Goal: Use online tool/utility: Utilize a website feature to perform a specific function

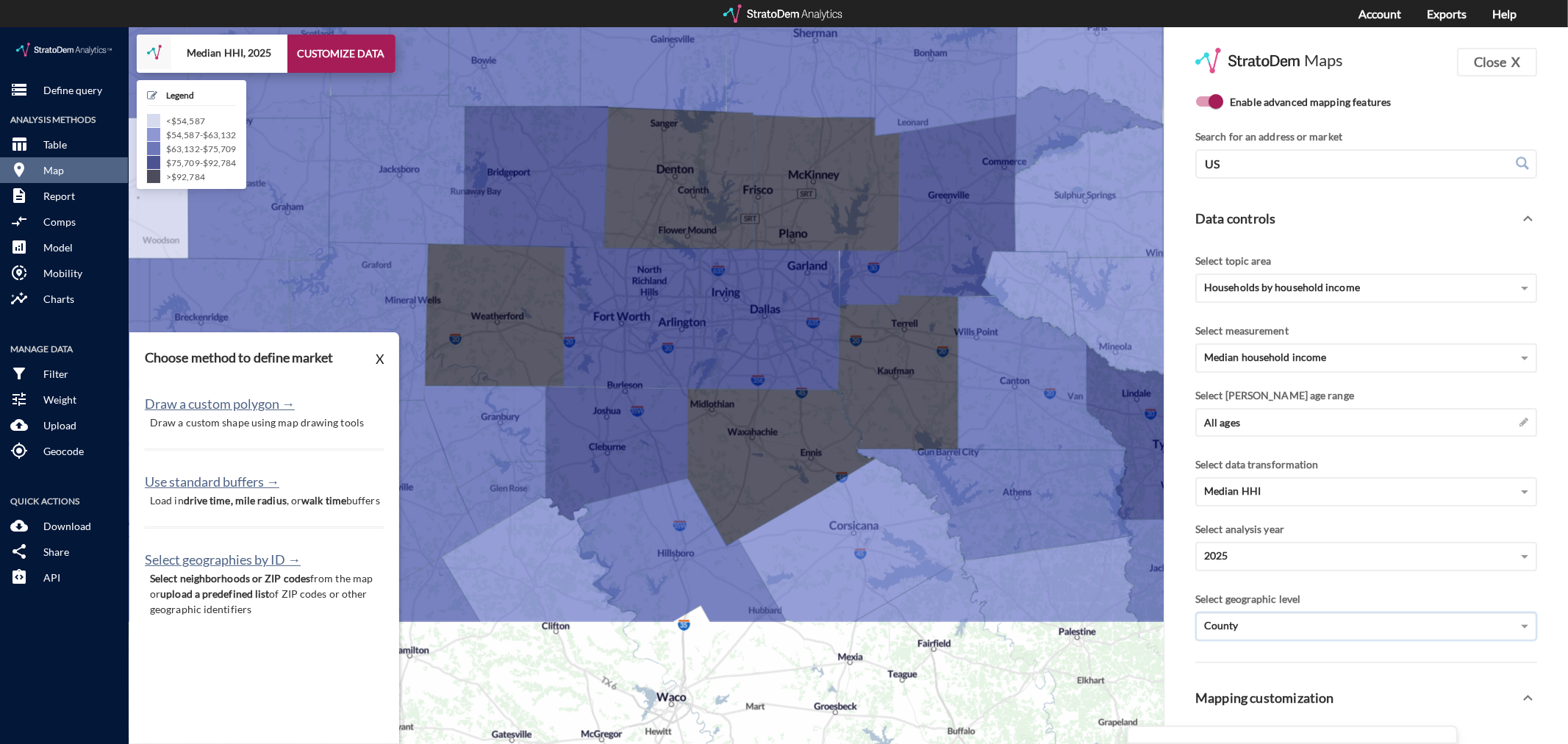
scroll to position [408, 0]
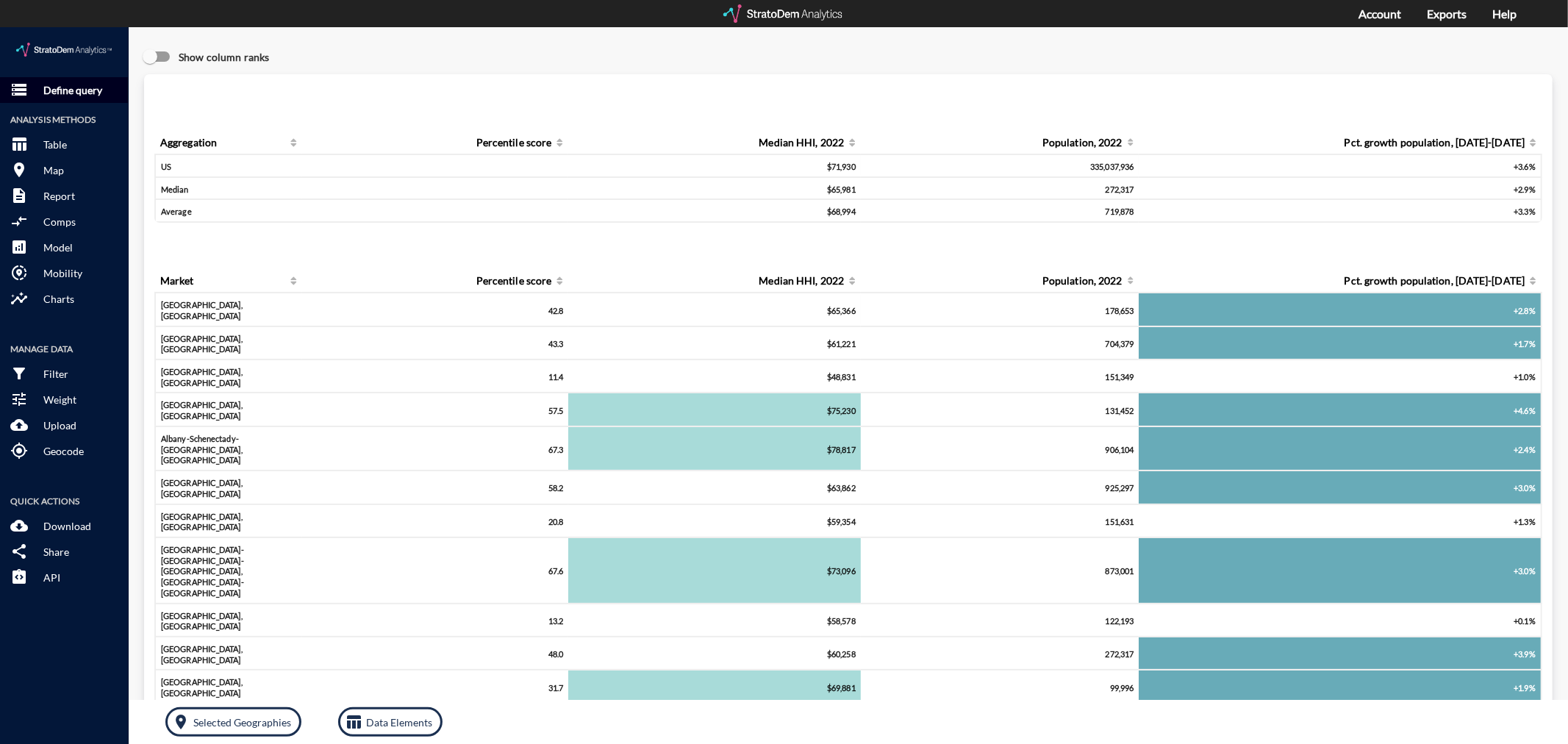
click button "storage Define query"
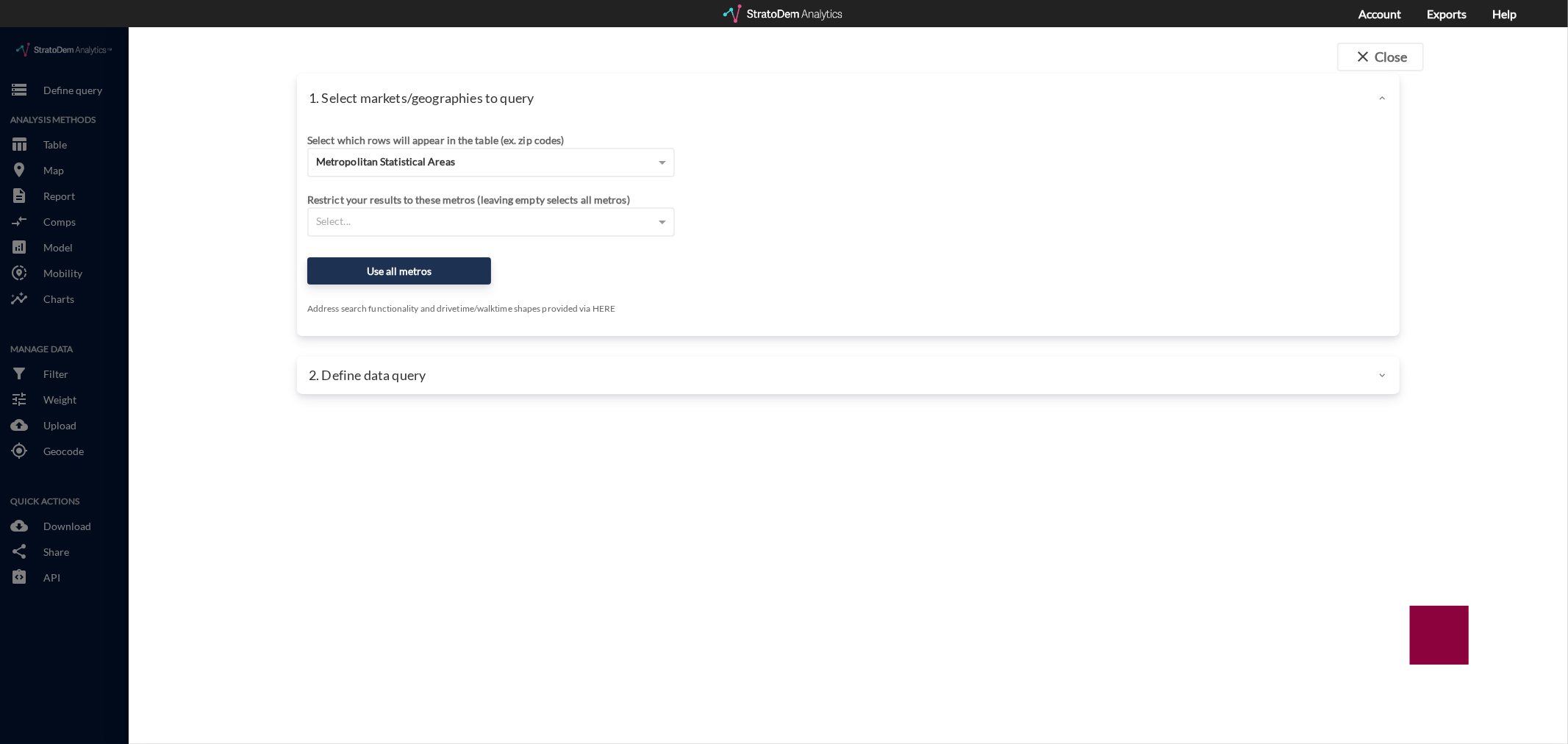
click div
click button "close Close"
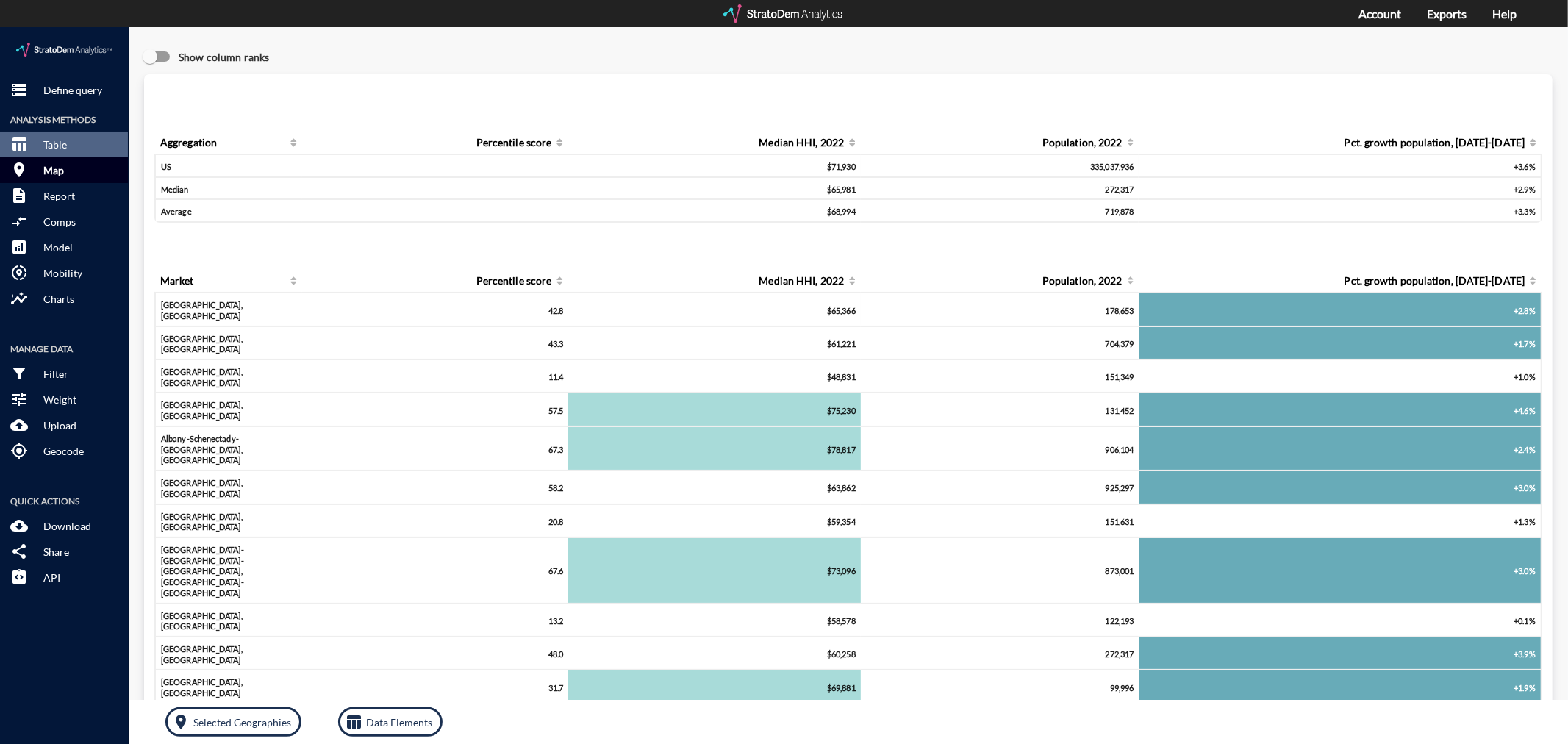
click button "room Map"
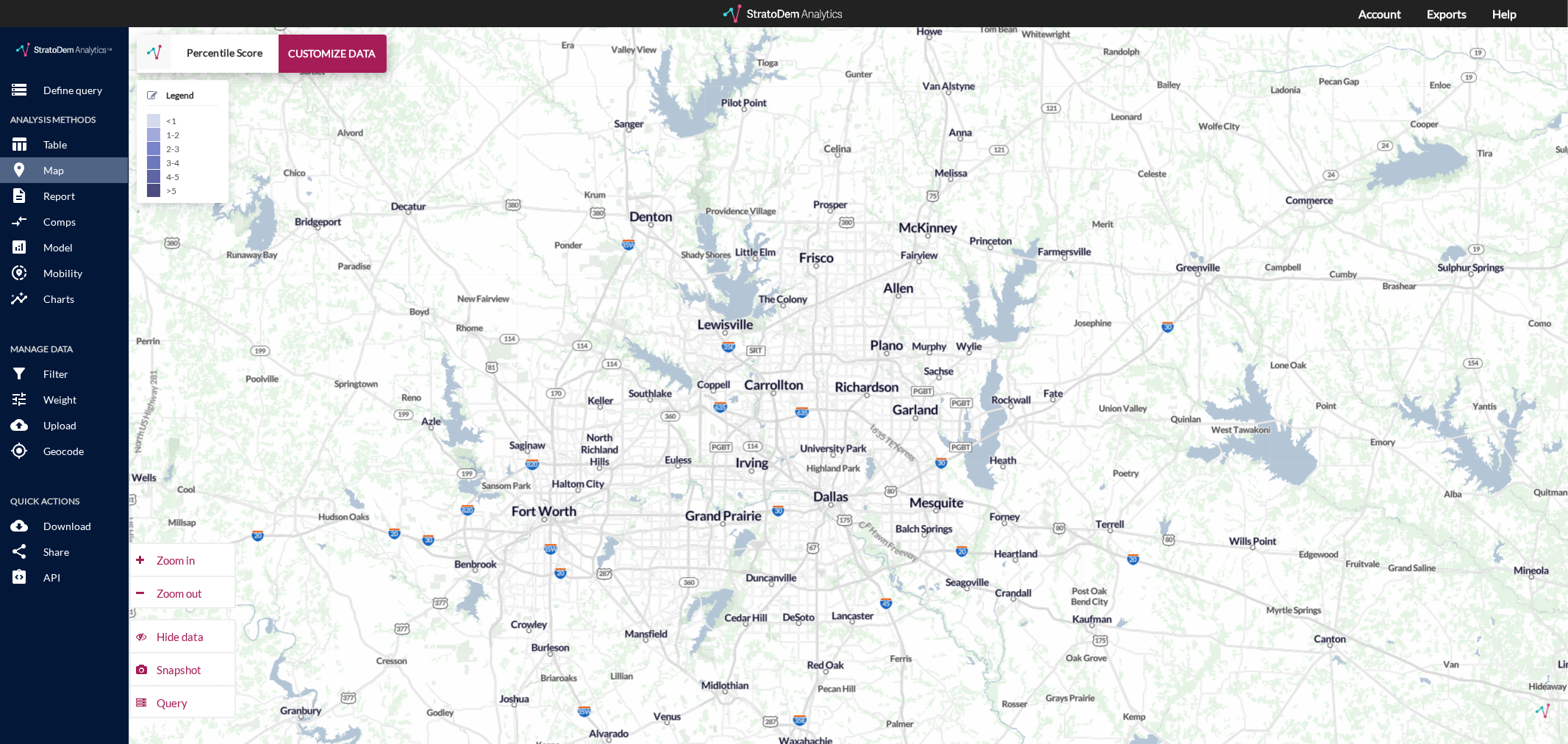
drag, startPoint x: 791, startPoint y: 382, endPoint x: 797, endPoint y: 423, distance: 41.4
click div "+ − Percentile Score CUSTOMIZE DATA Legend < 1 1 - 2 2 - 3 3 - 4 4 - 5 > 5 Draw…"
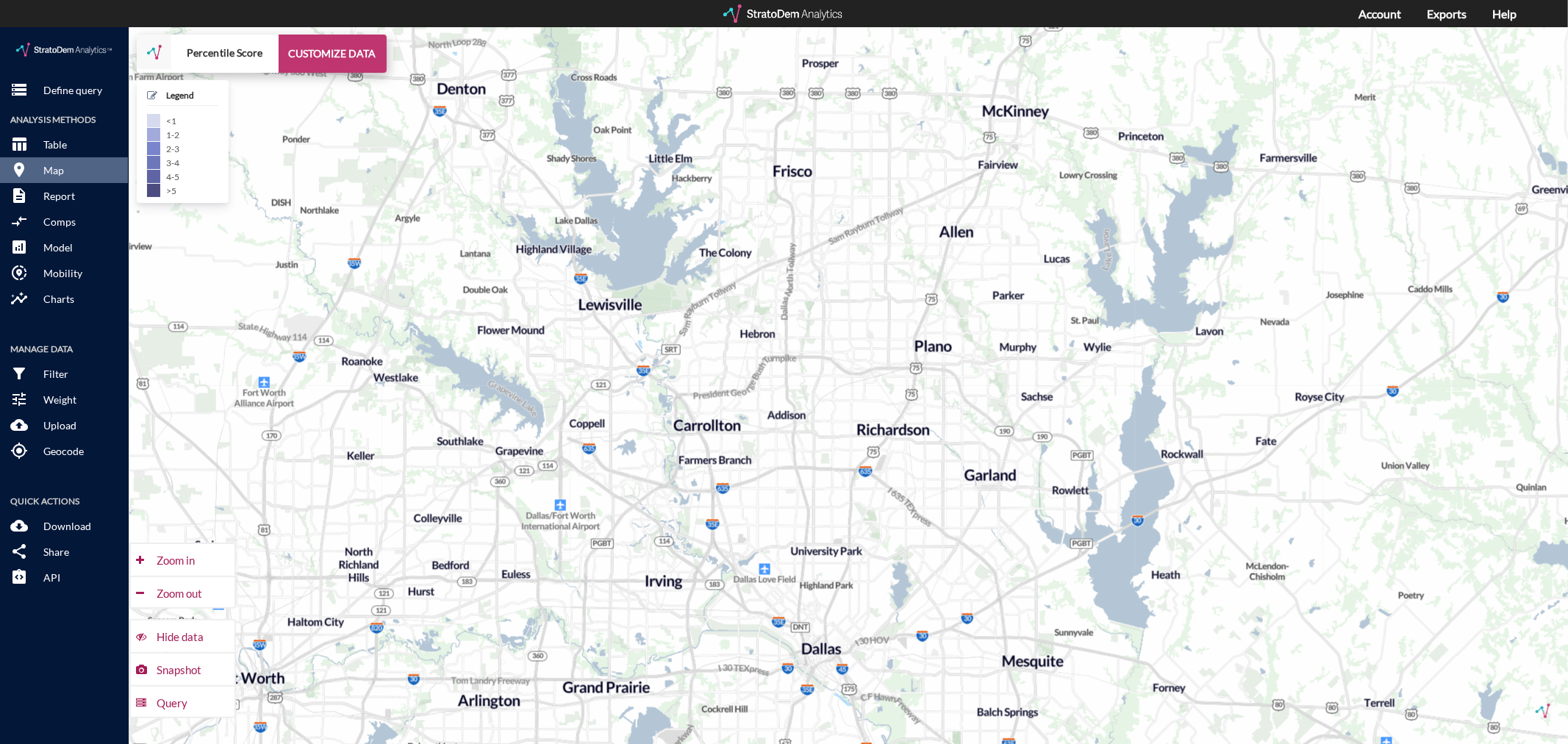
click button "CUSTOMIZE DATA"
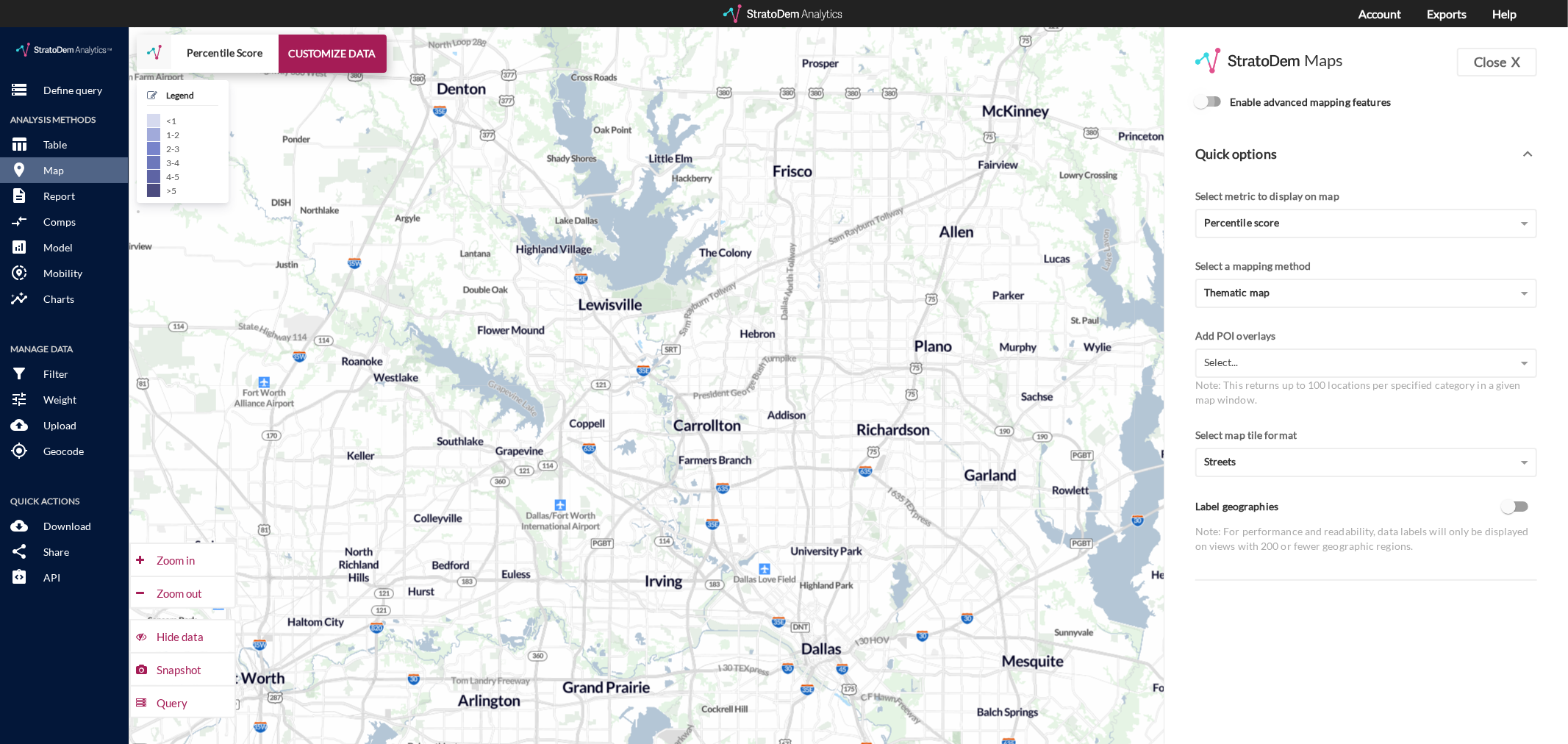
click input "Enable advanced mapping features"
checkbox input "true"
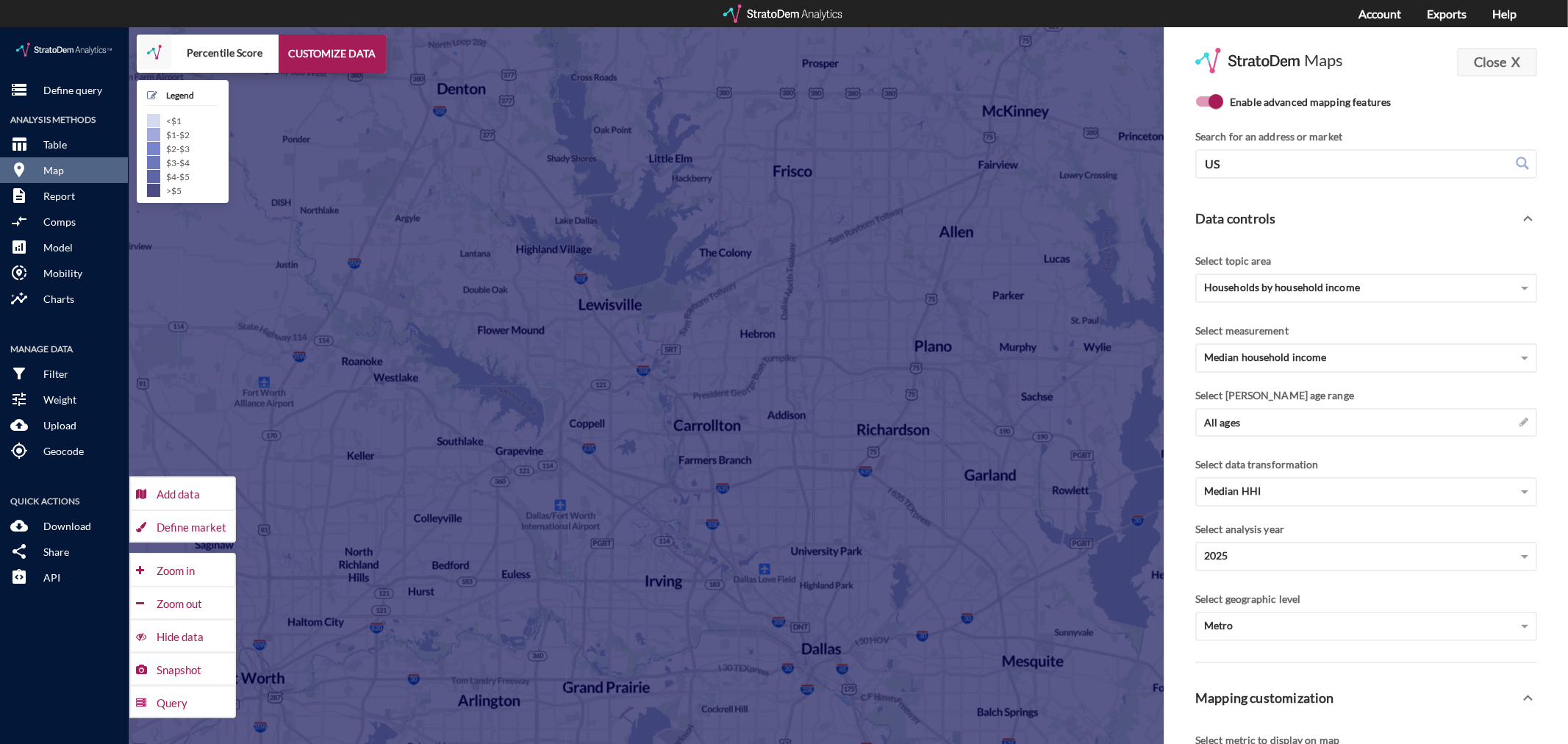
click button "Close X"
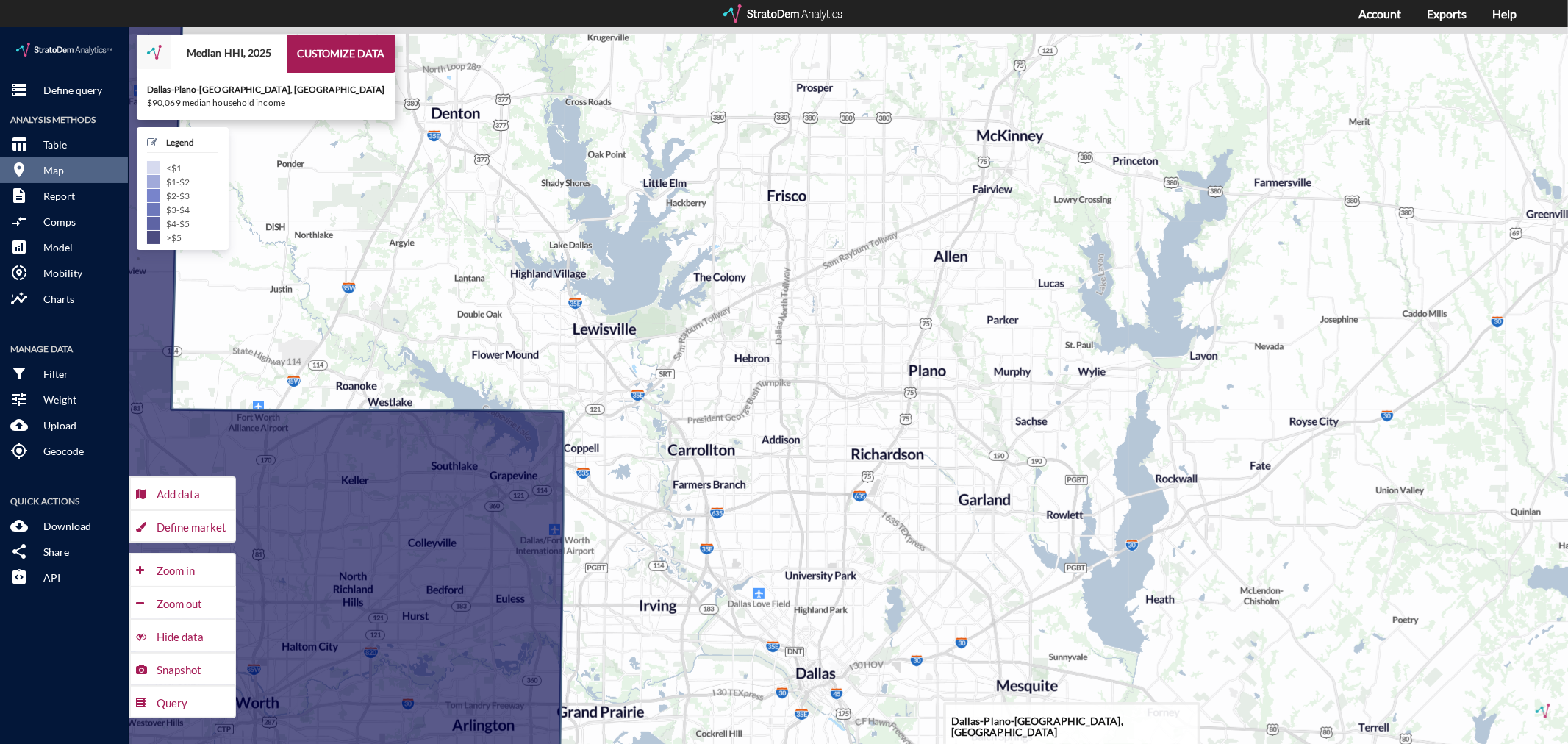
drag, startPoint x: 954, startPoint y: 314, endPoint x: 936, endPoint y: 407, distance: 94.7
click icon
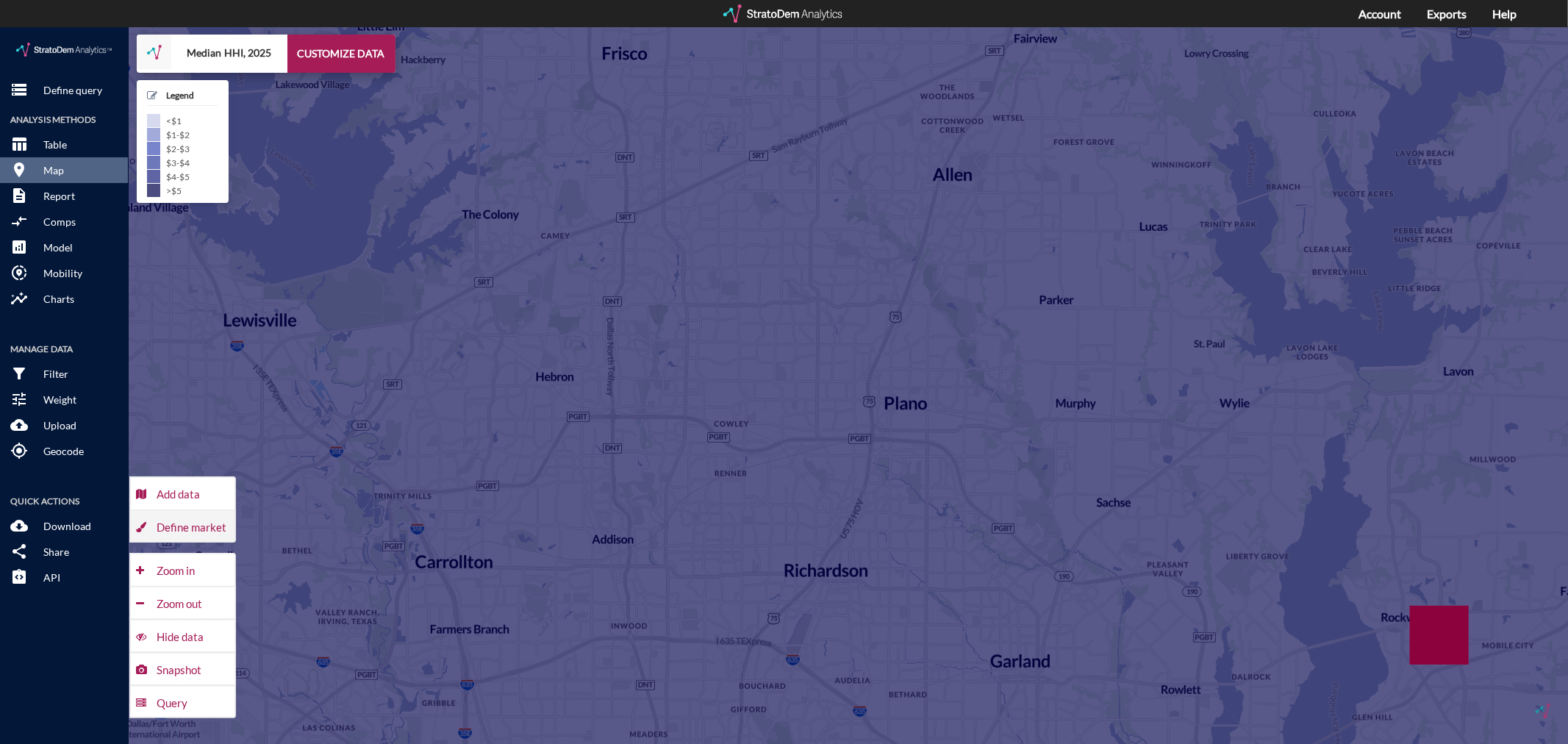
click div "Define market"
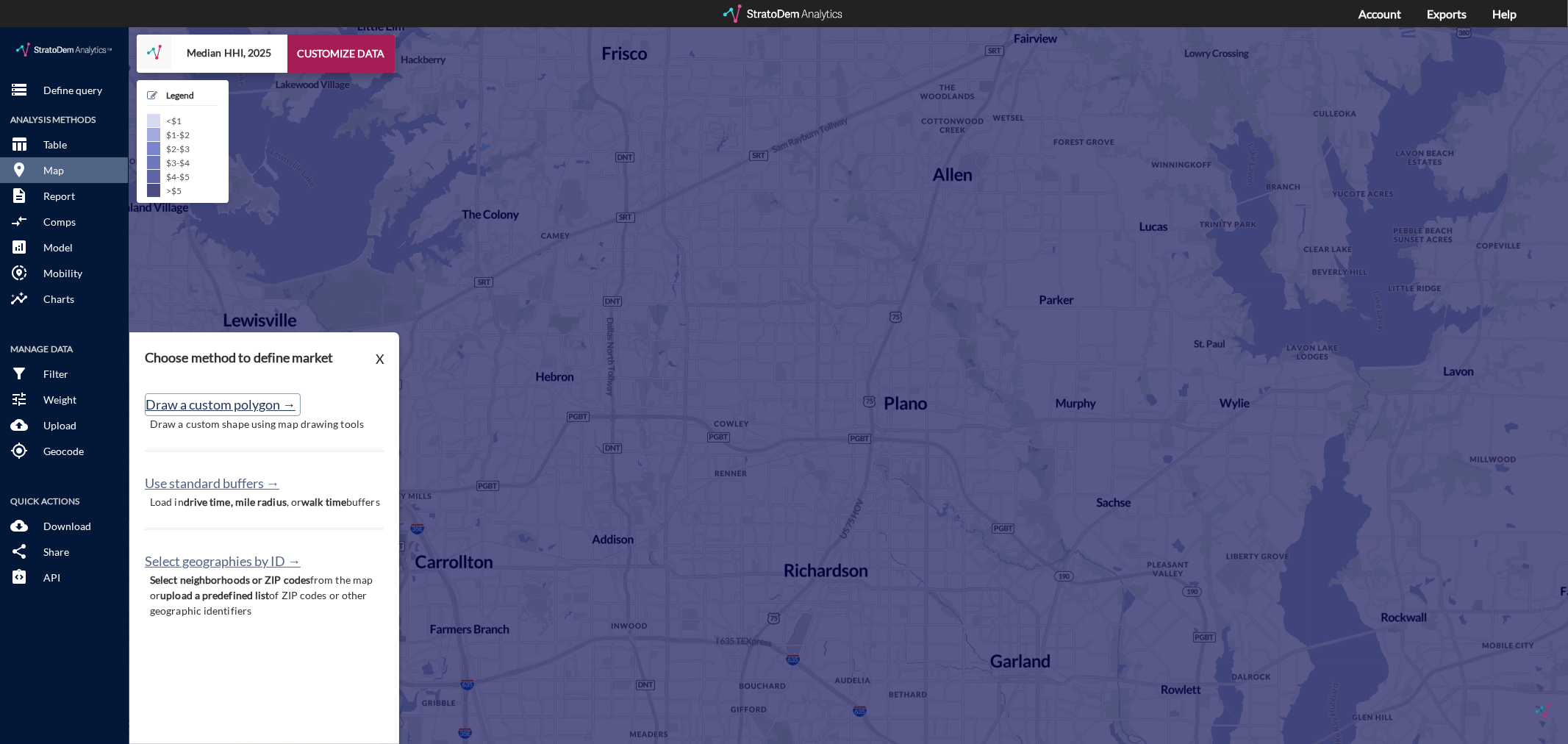
click button "Draw a custom polygon →"
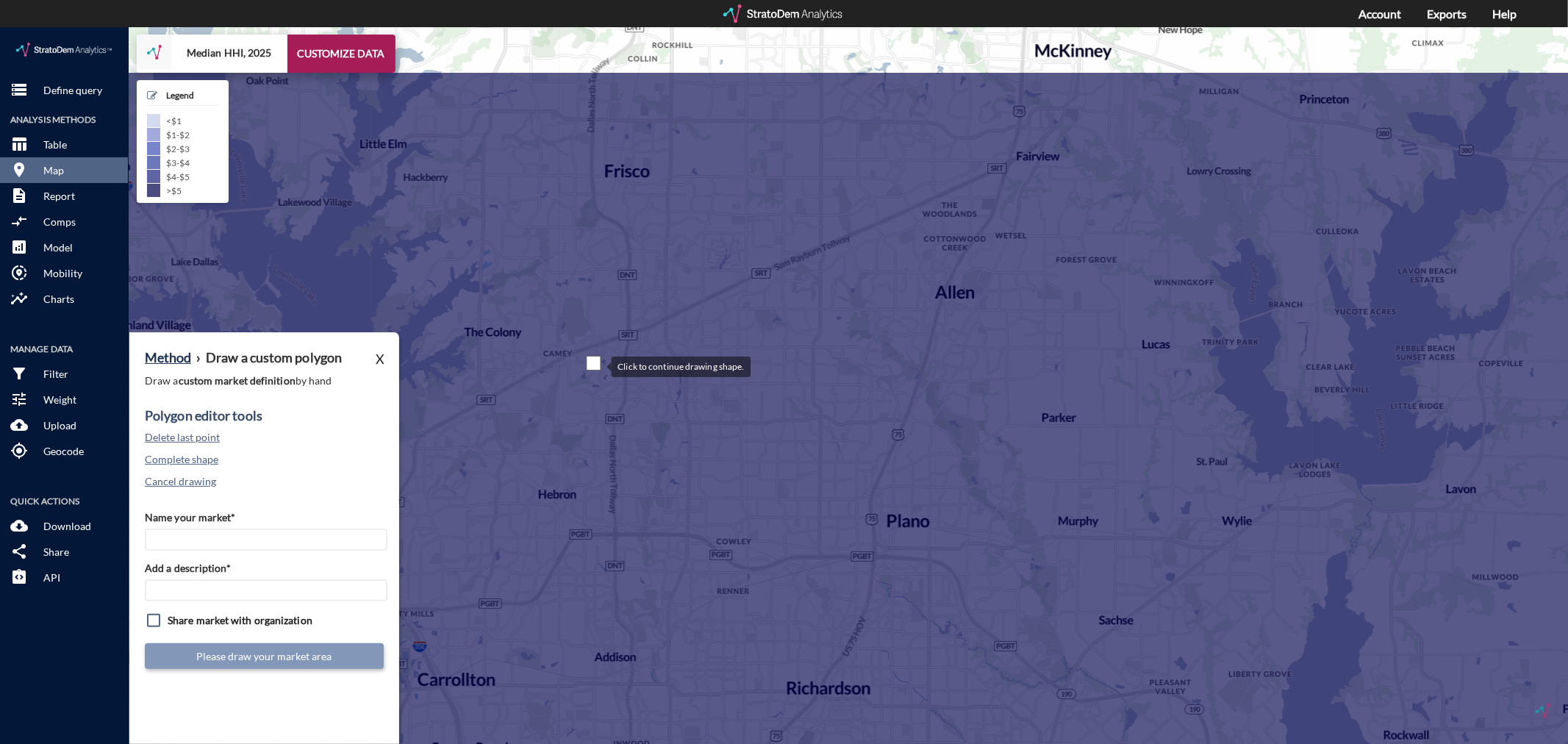
drag, startPoint x: 591, startPoint y: 217, endPoint x: 595, endPoint y: 337, distance: 120.1
click div
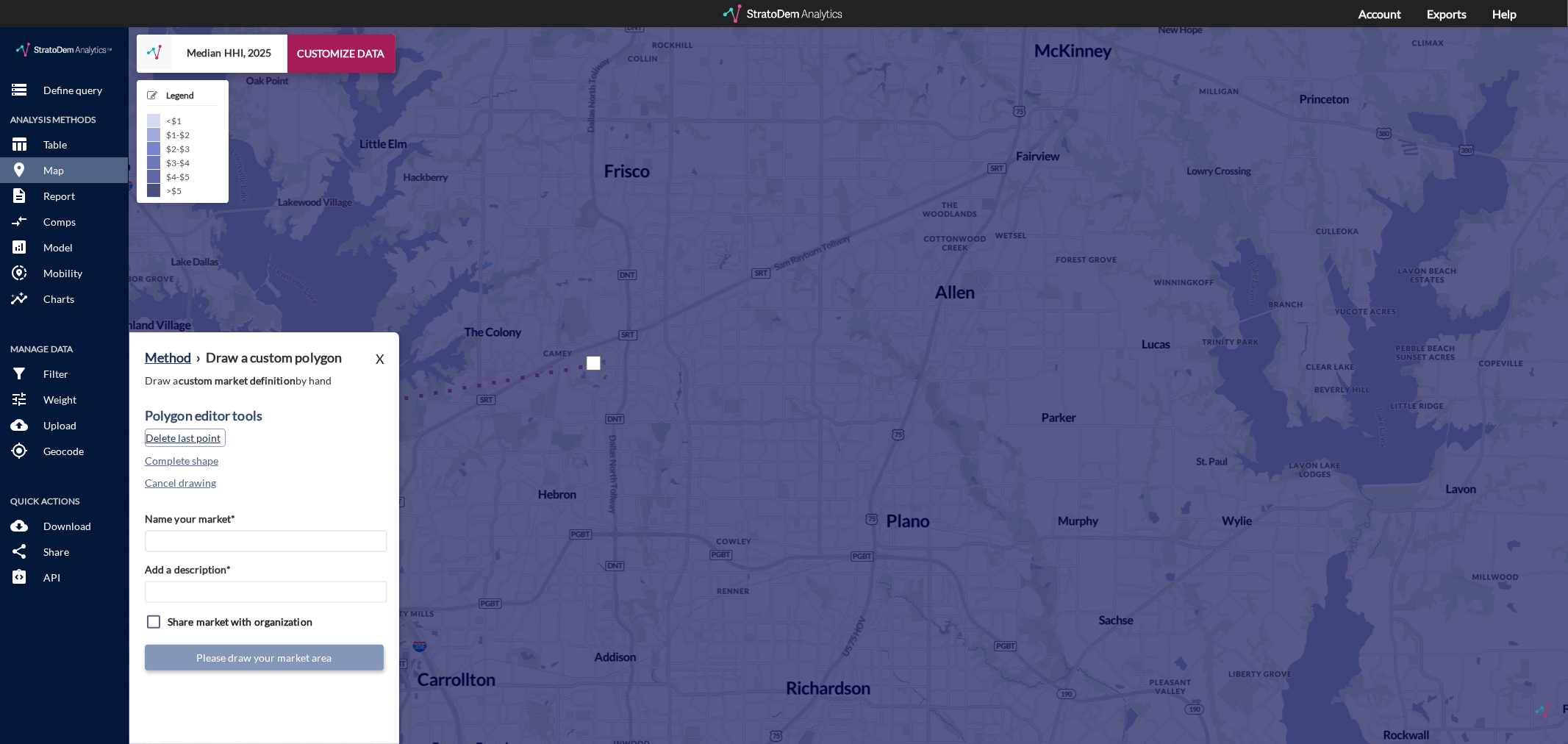
click button "Delete last point"
click button "Cancel drawing"
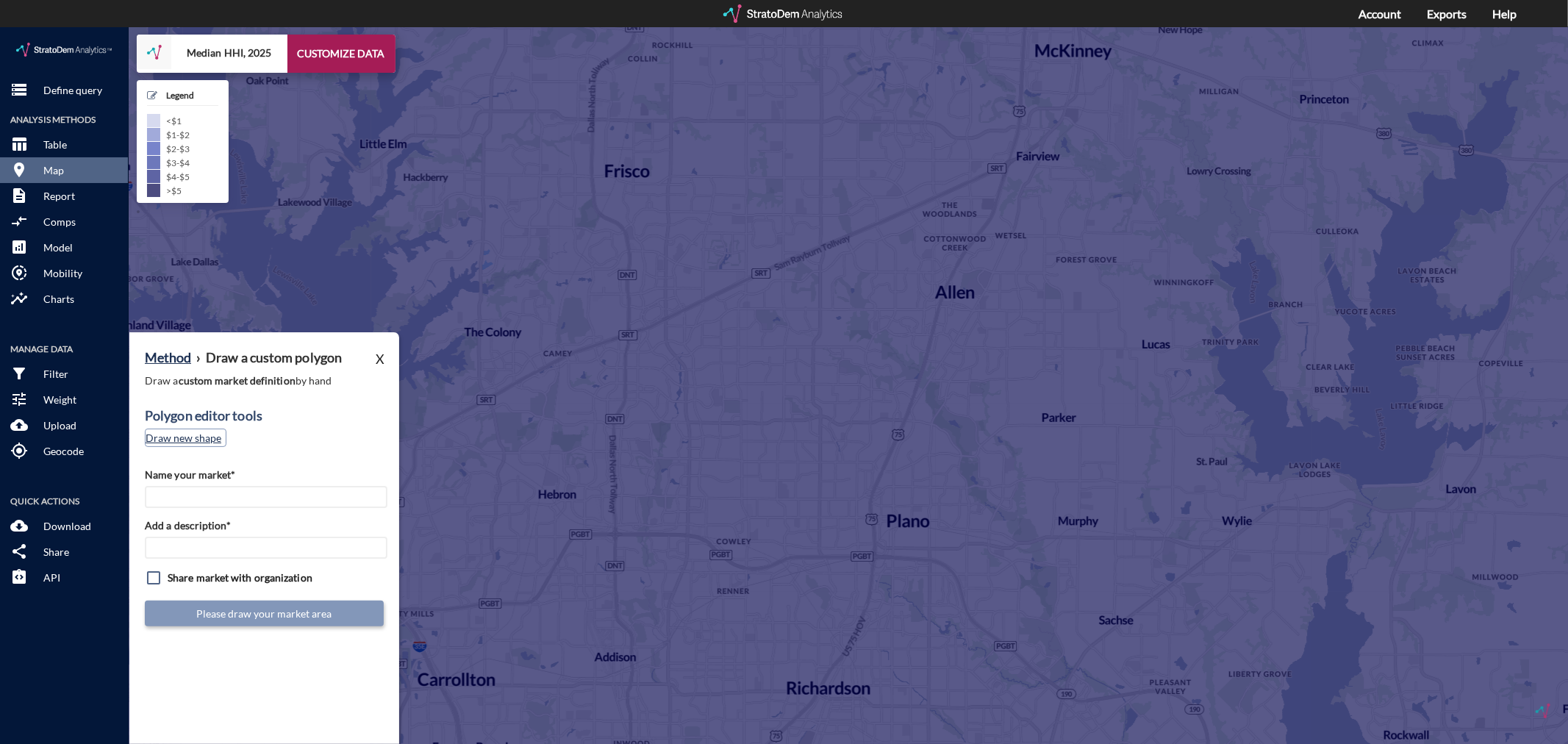
click button "Draw new shape"
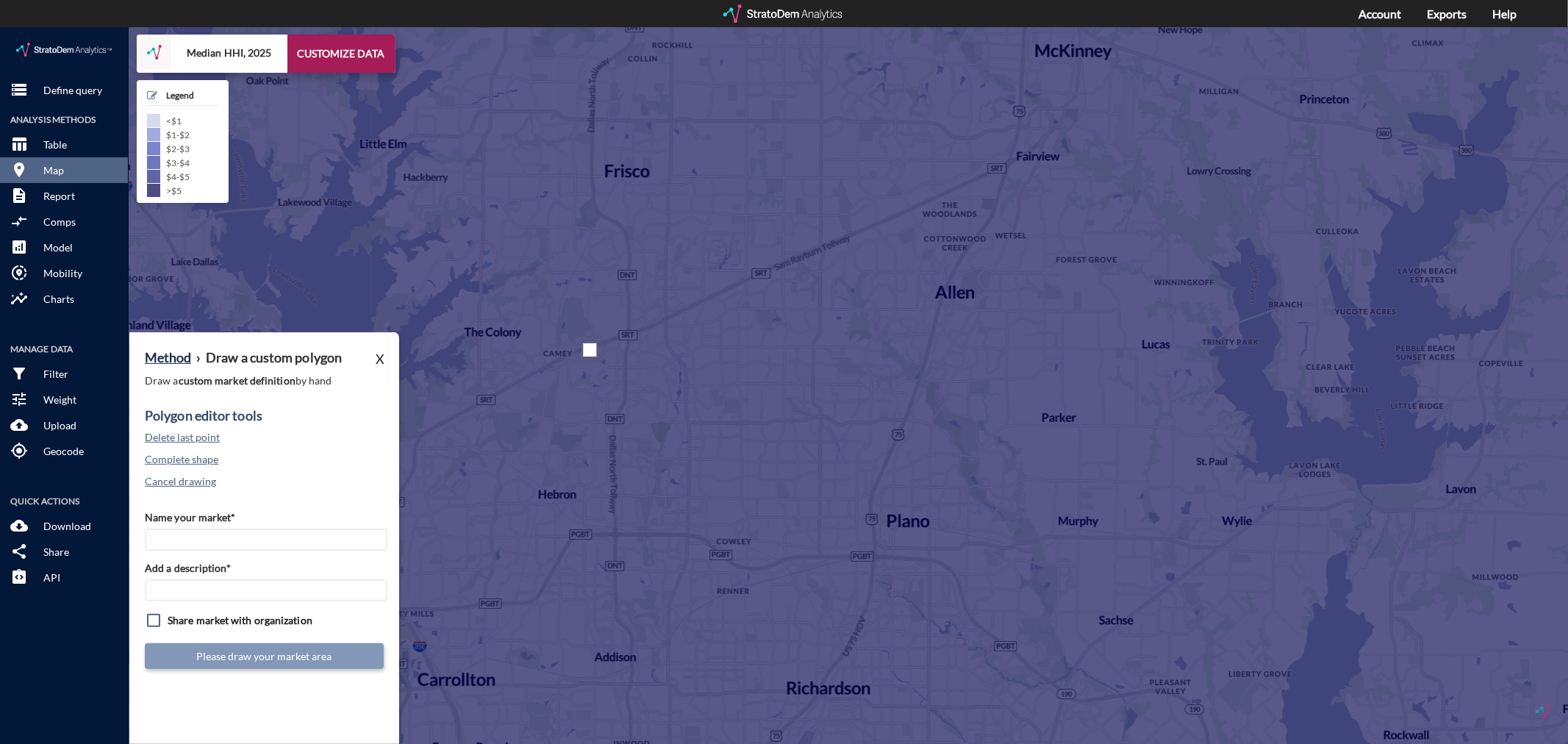
click div
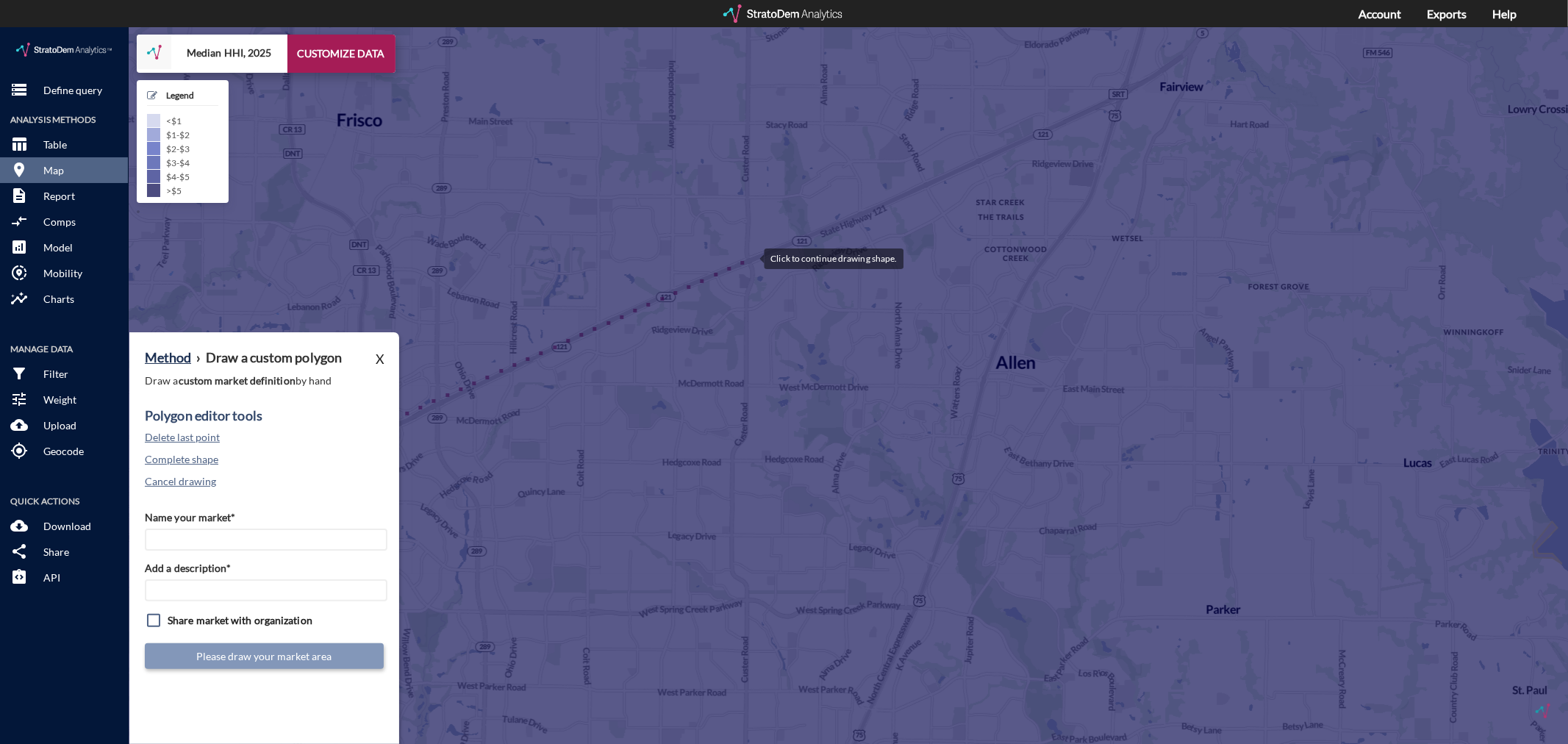
click div
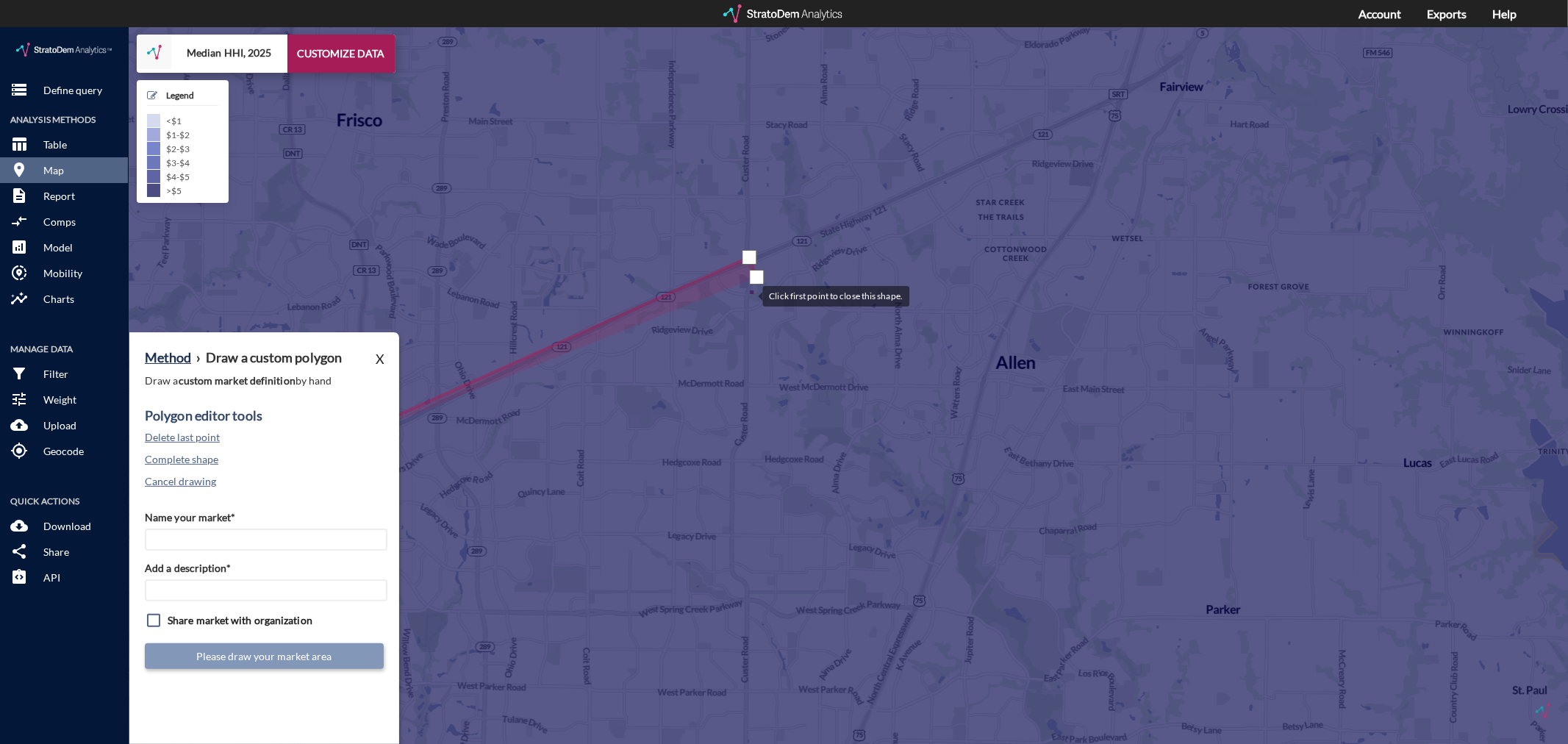
click div
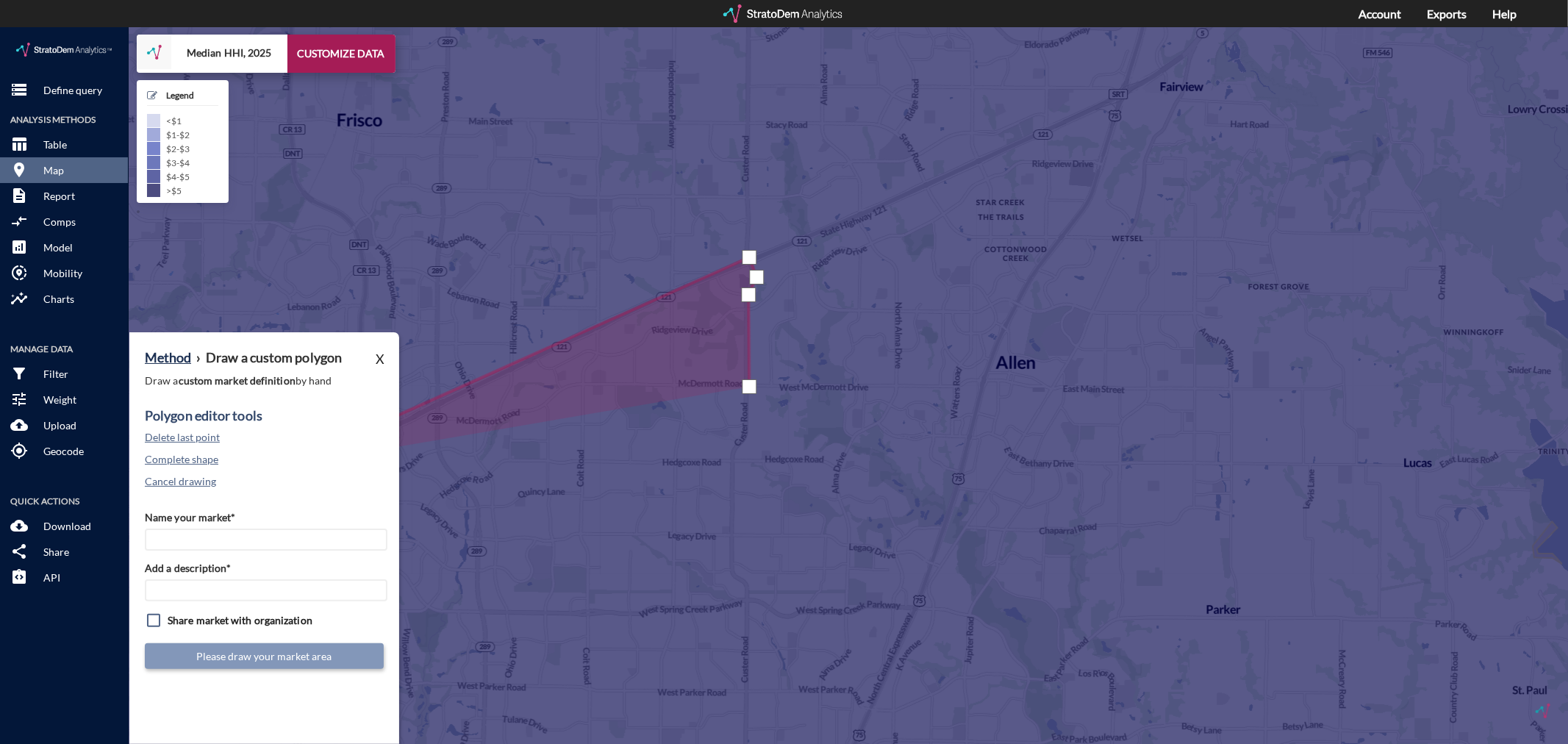
click div
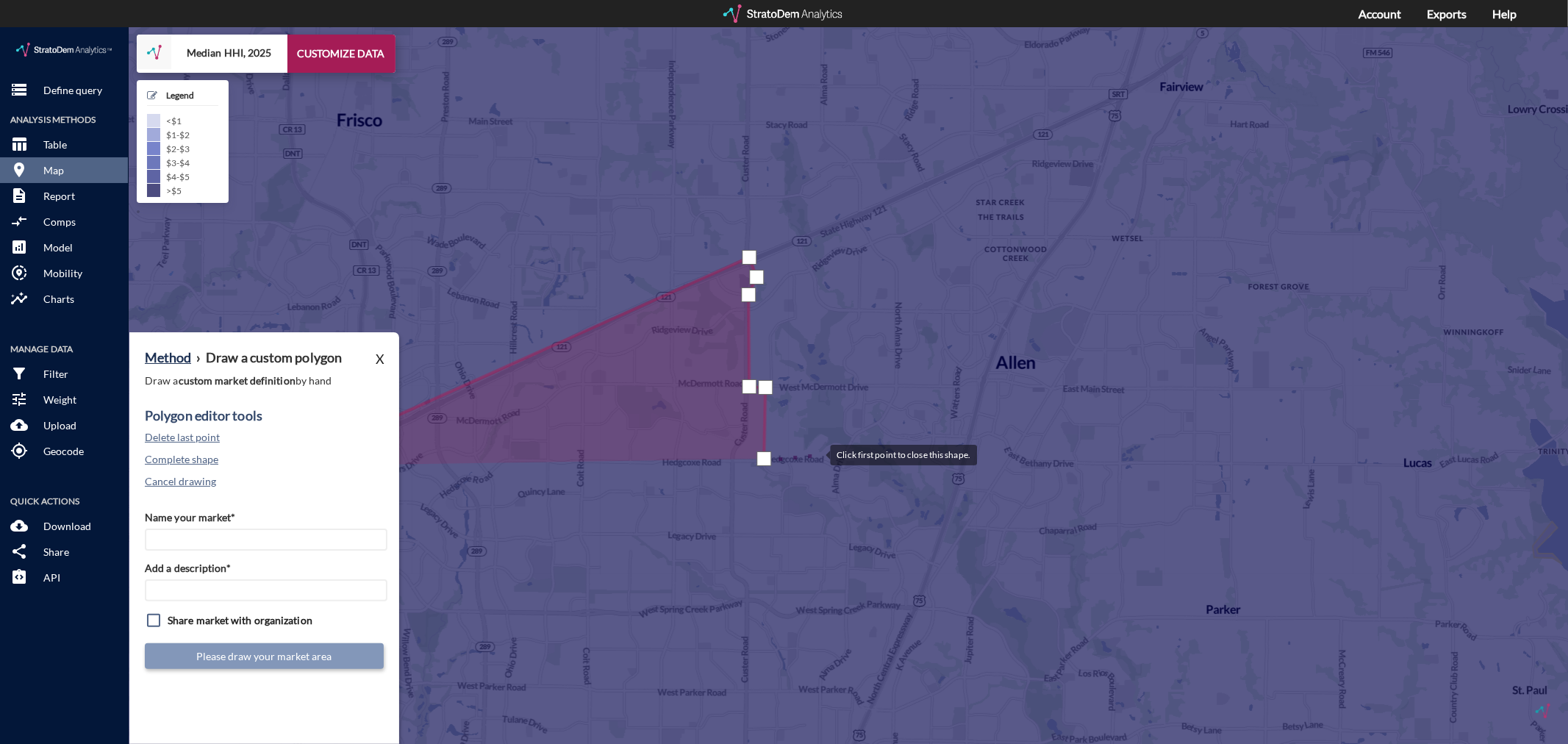
click div
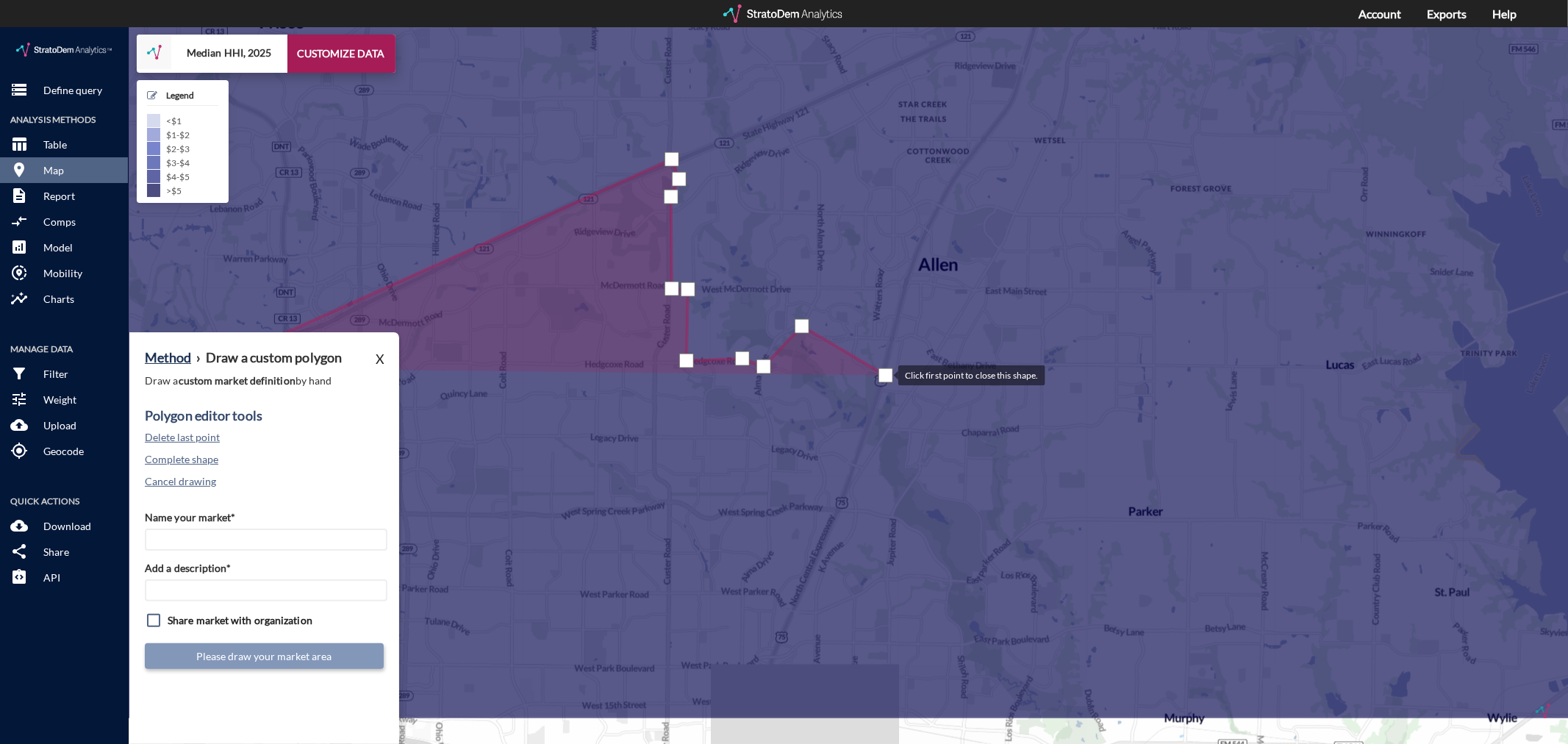
drag, startPoint x: 964, startPoint y: 446, endPoint x: 884, endPoint y: 346, distance: 128.1
click div
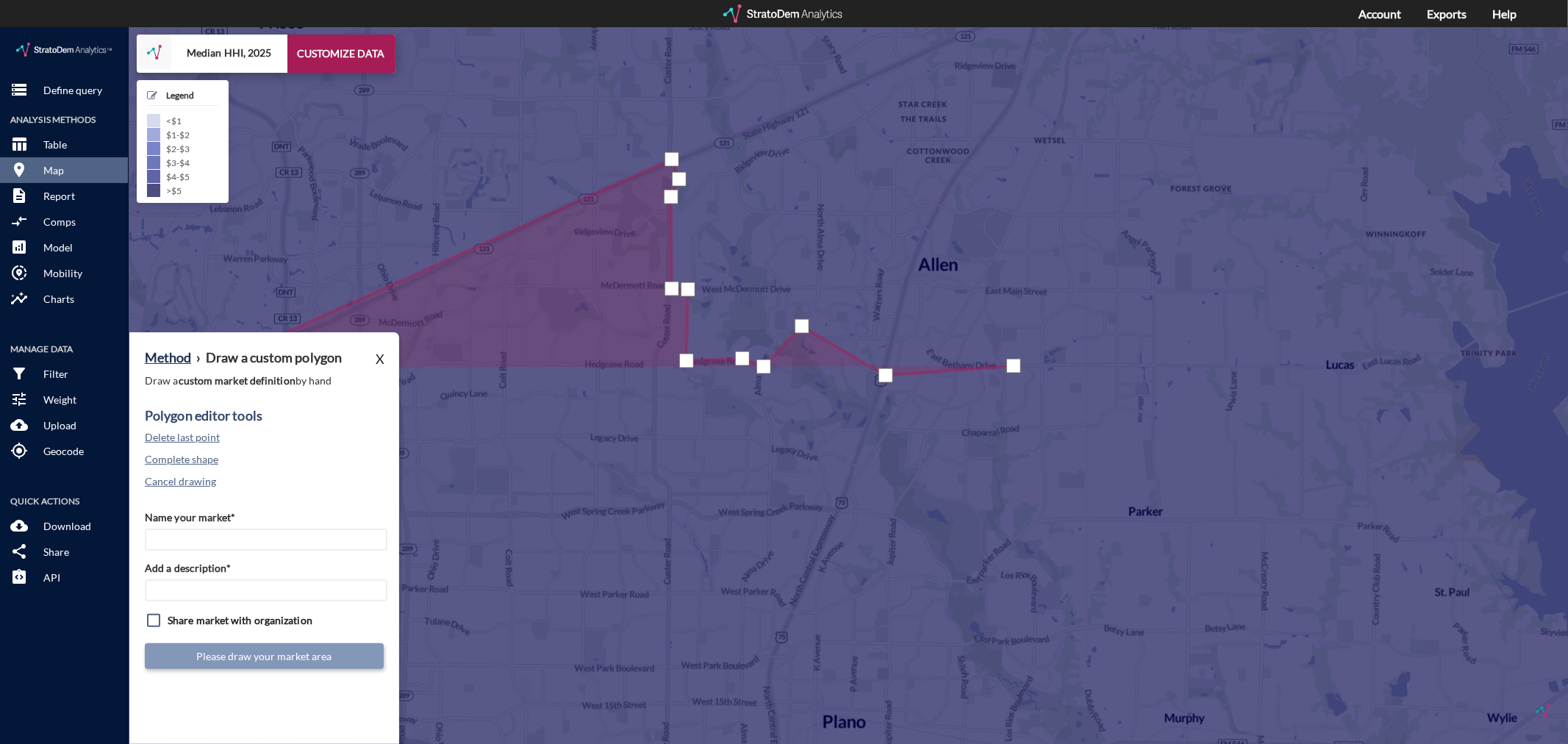
click div
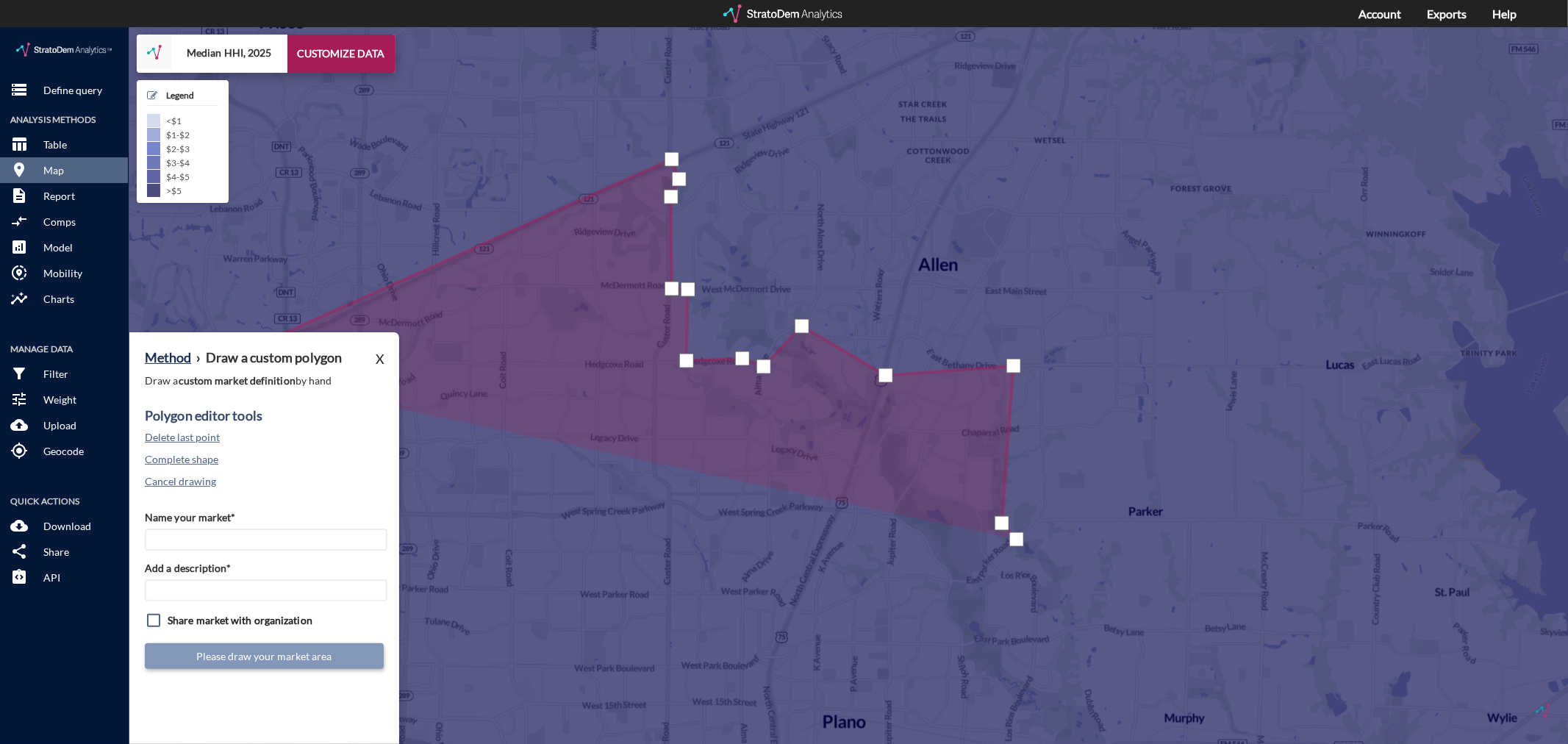
click div
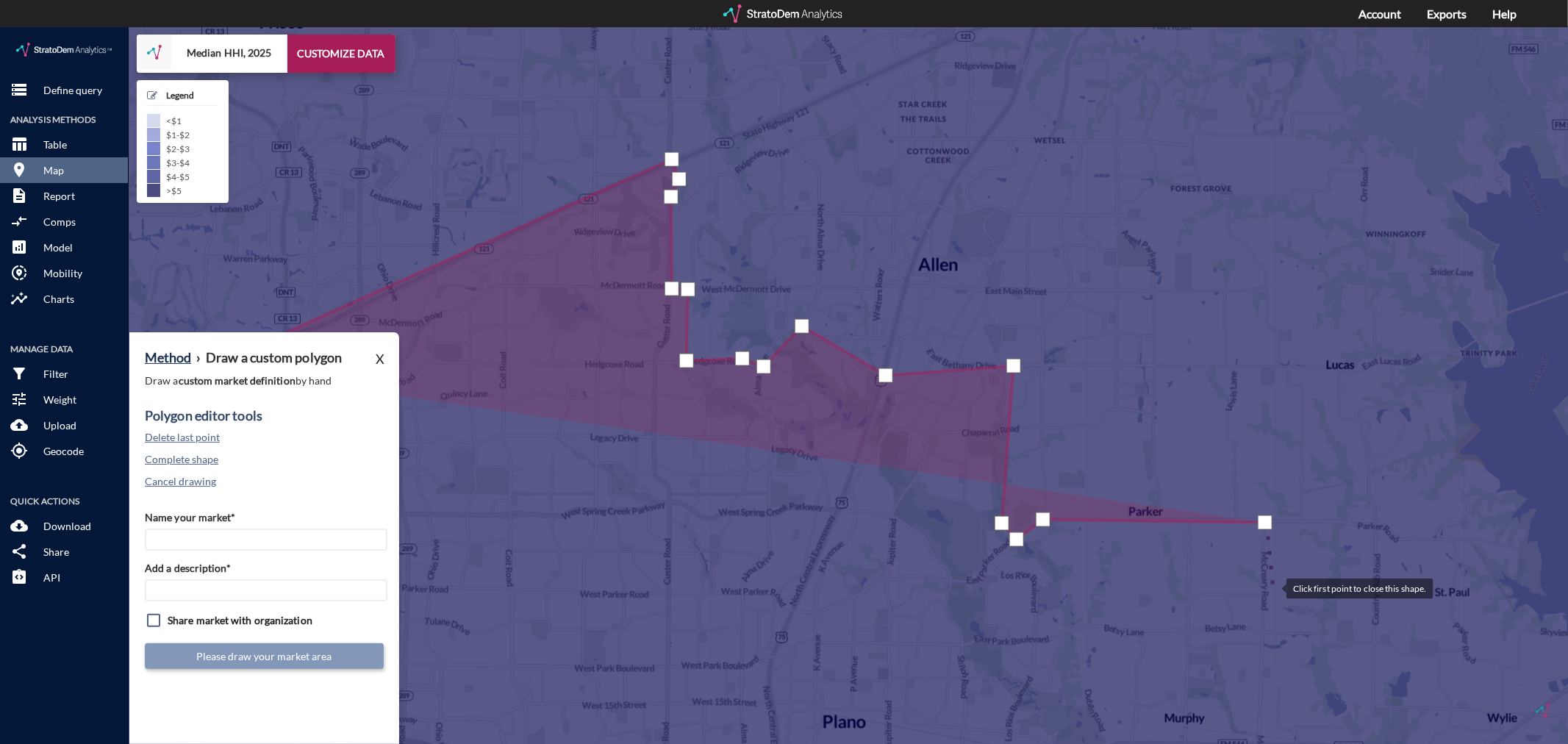
click div
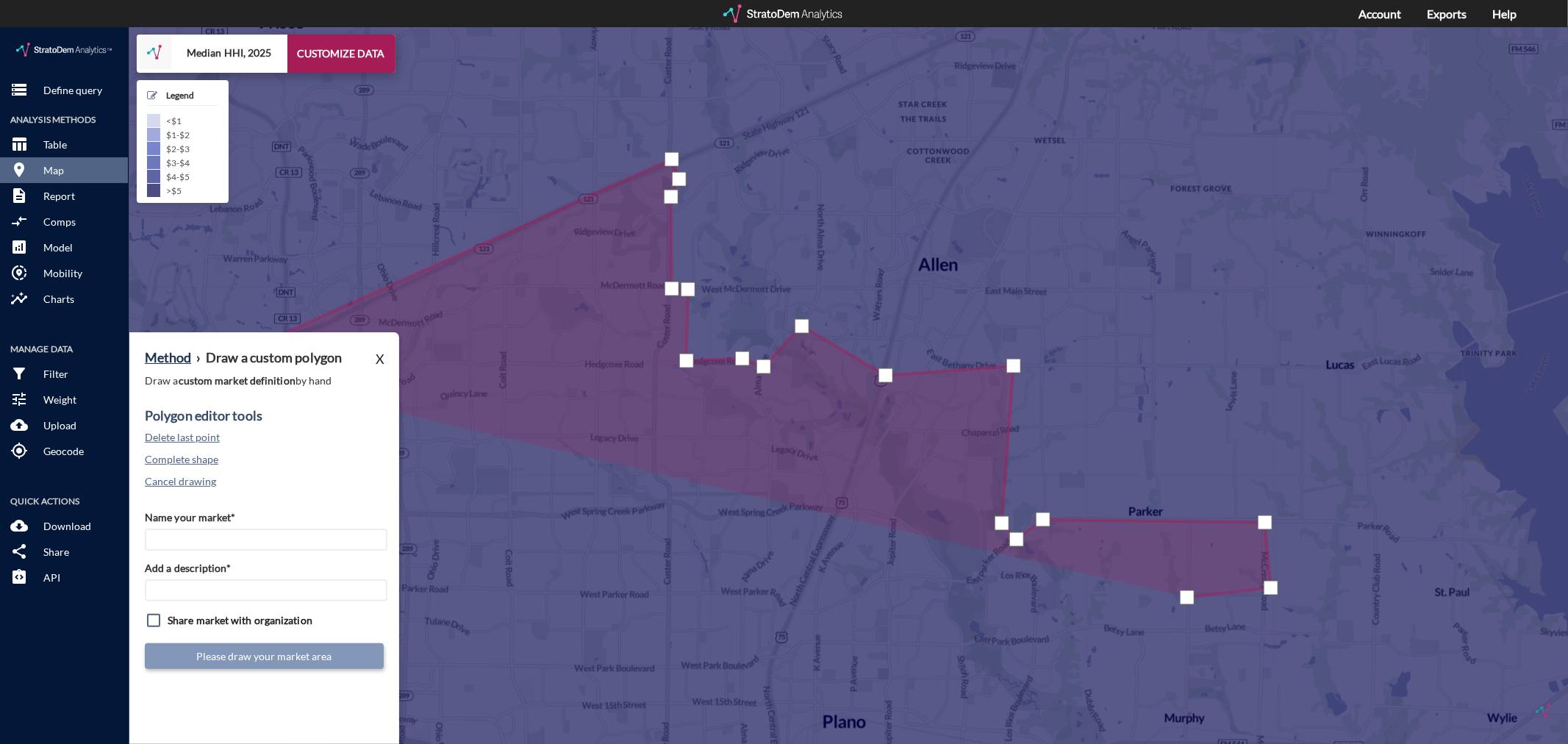
click div
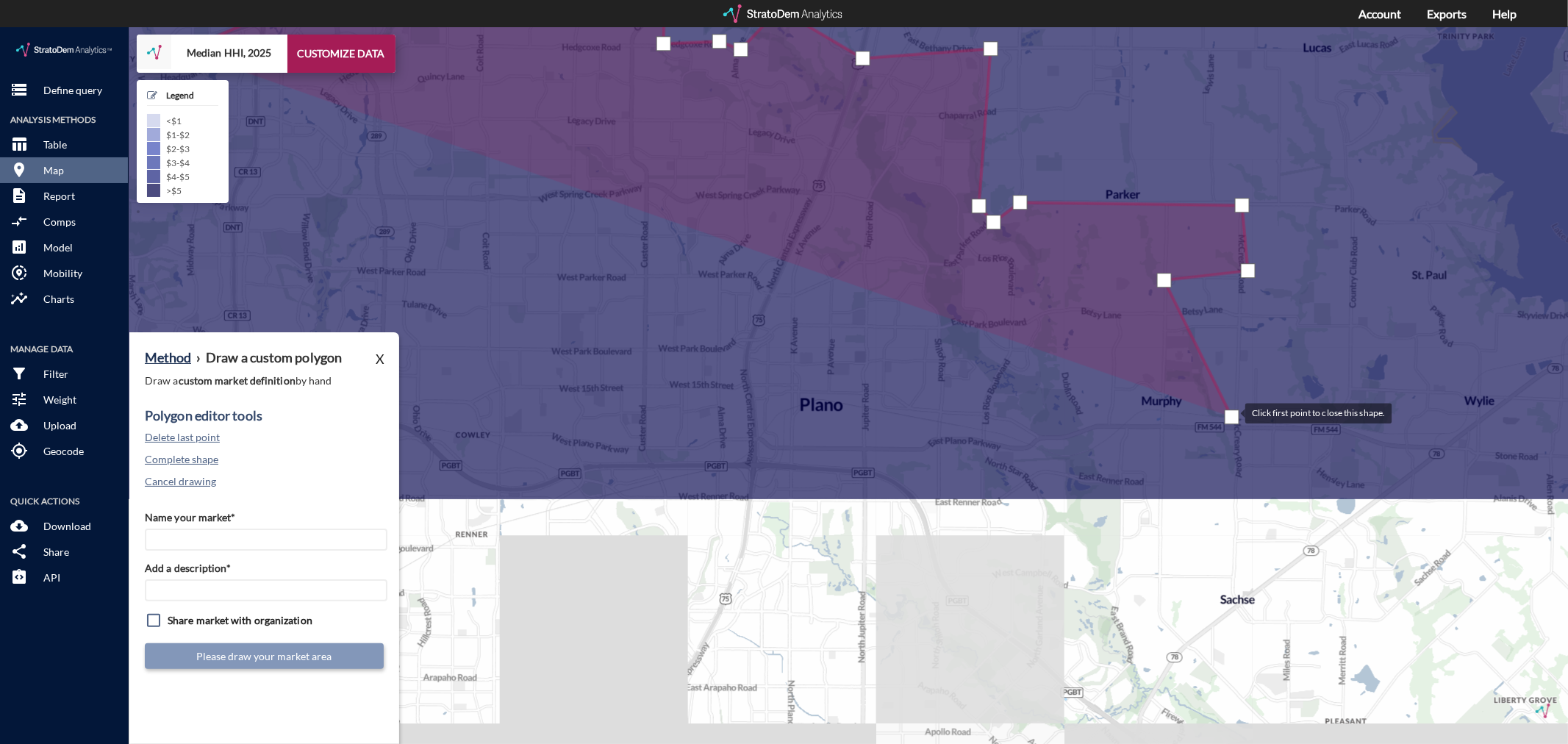
drag, startPoint x: 1255, startPoint y: 705, endPoint x: 1230, endPoint y: 386, distance: 320.0
click div
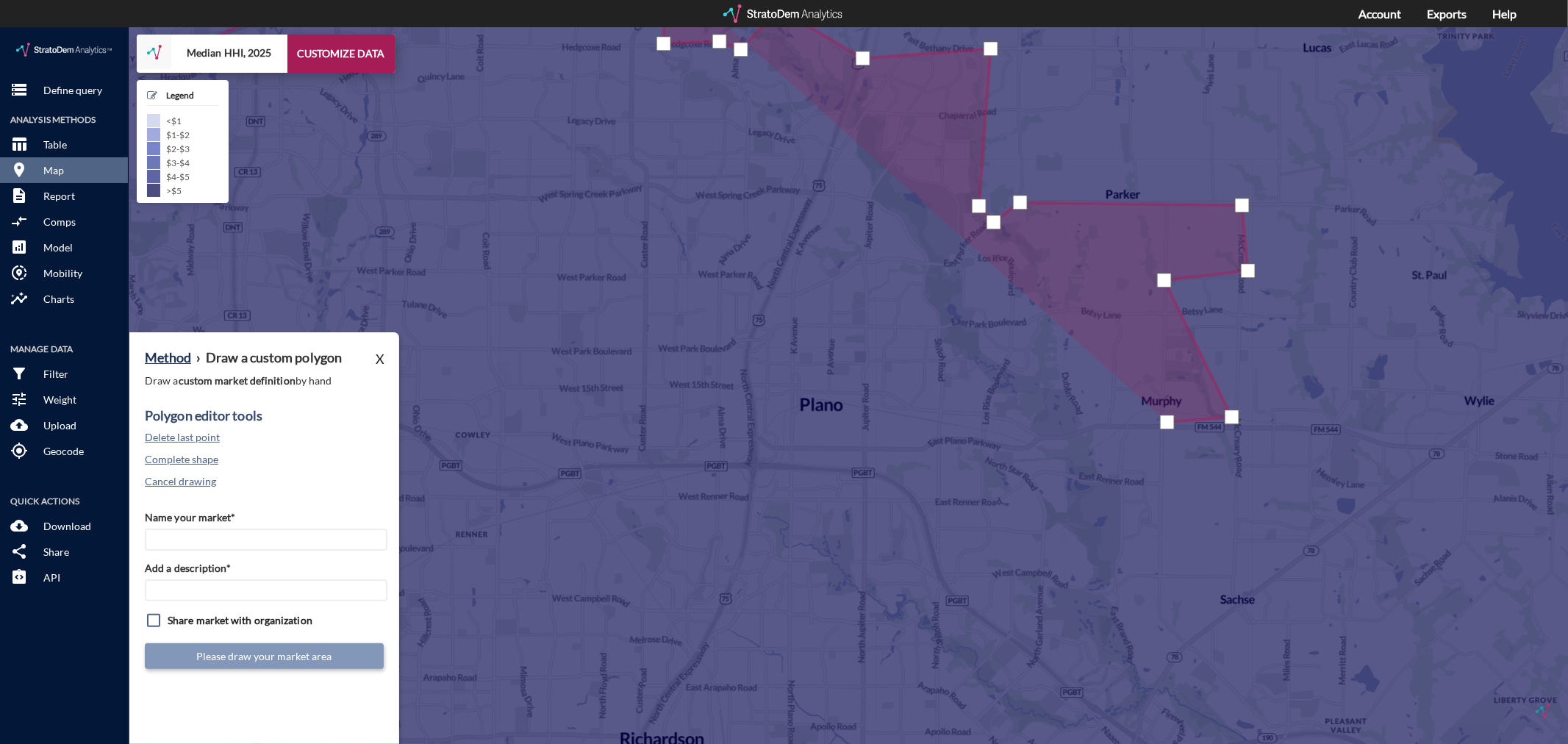
click div
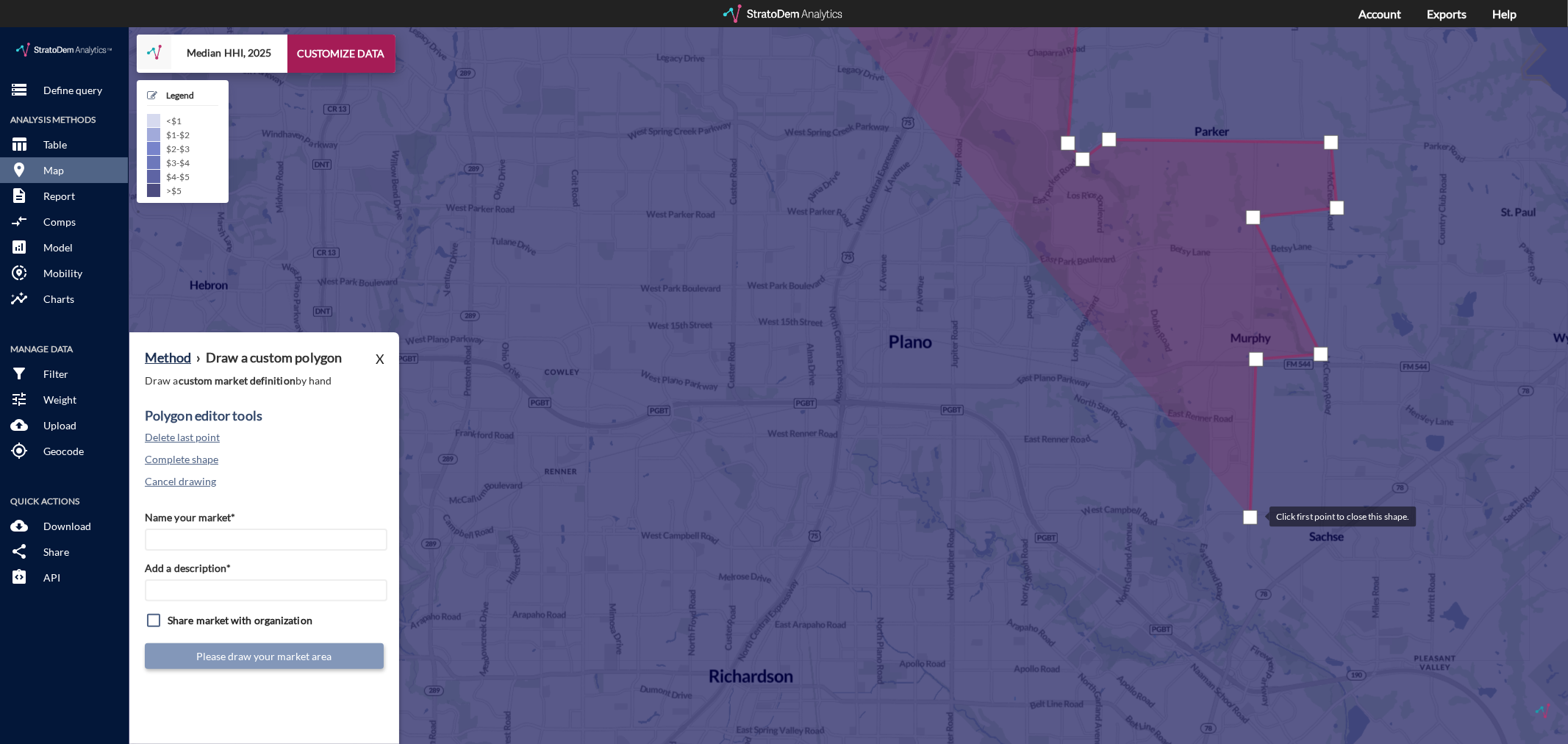
drag, startPoint x: 1162, startPoint y: 552, endPoint x: 1255, endPoint y: 488, distance: 112.9
click div
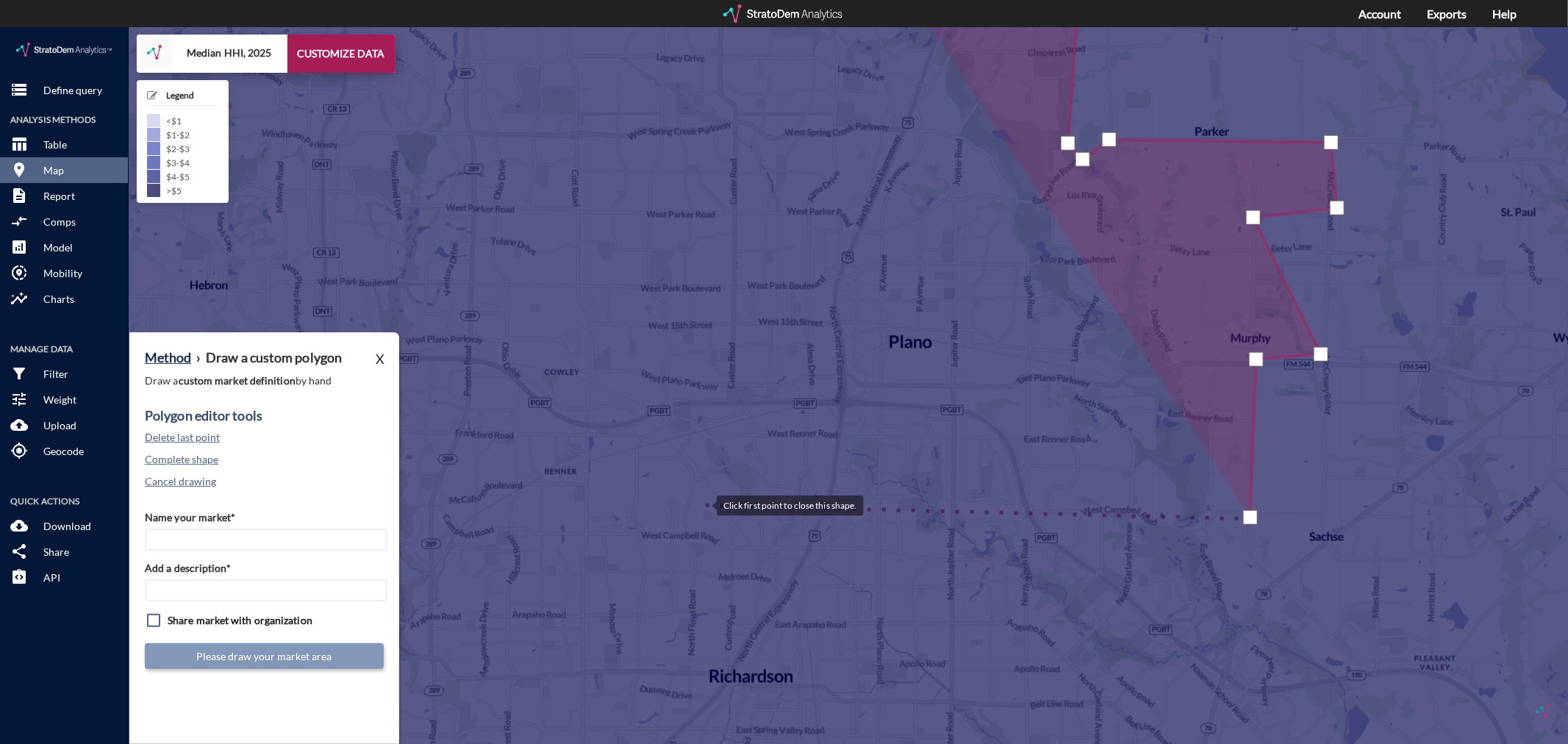
click div
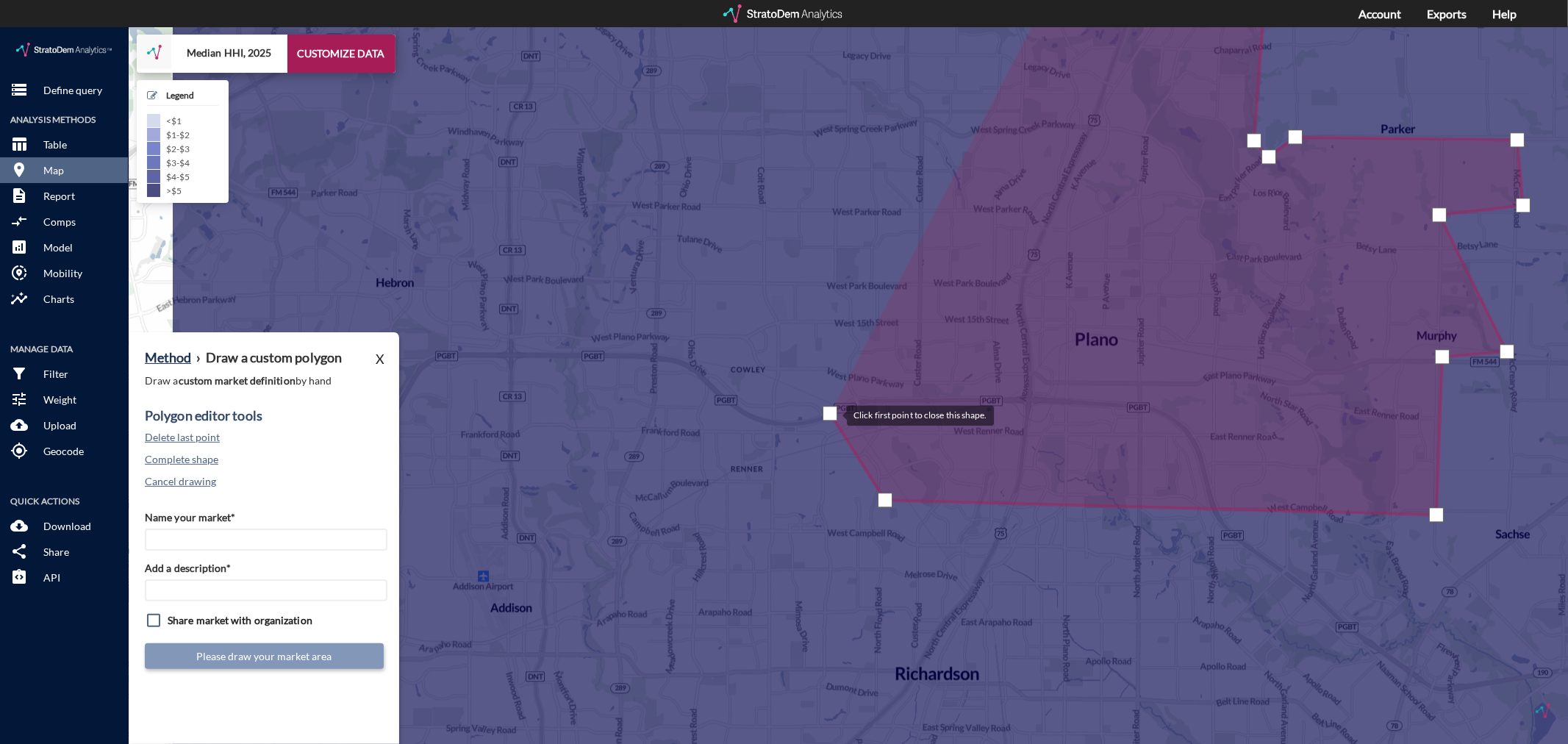
drag, startPoint x: 643, startPoint y: 388, endPoint x: 831, endPoint y: 386, distance: 188.0
click div
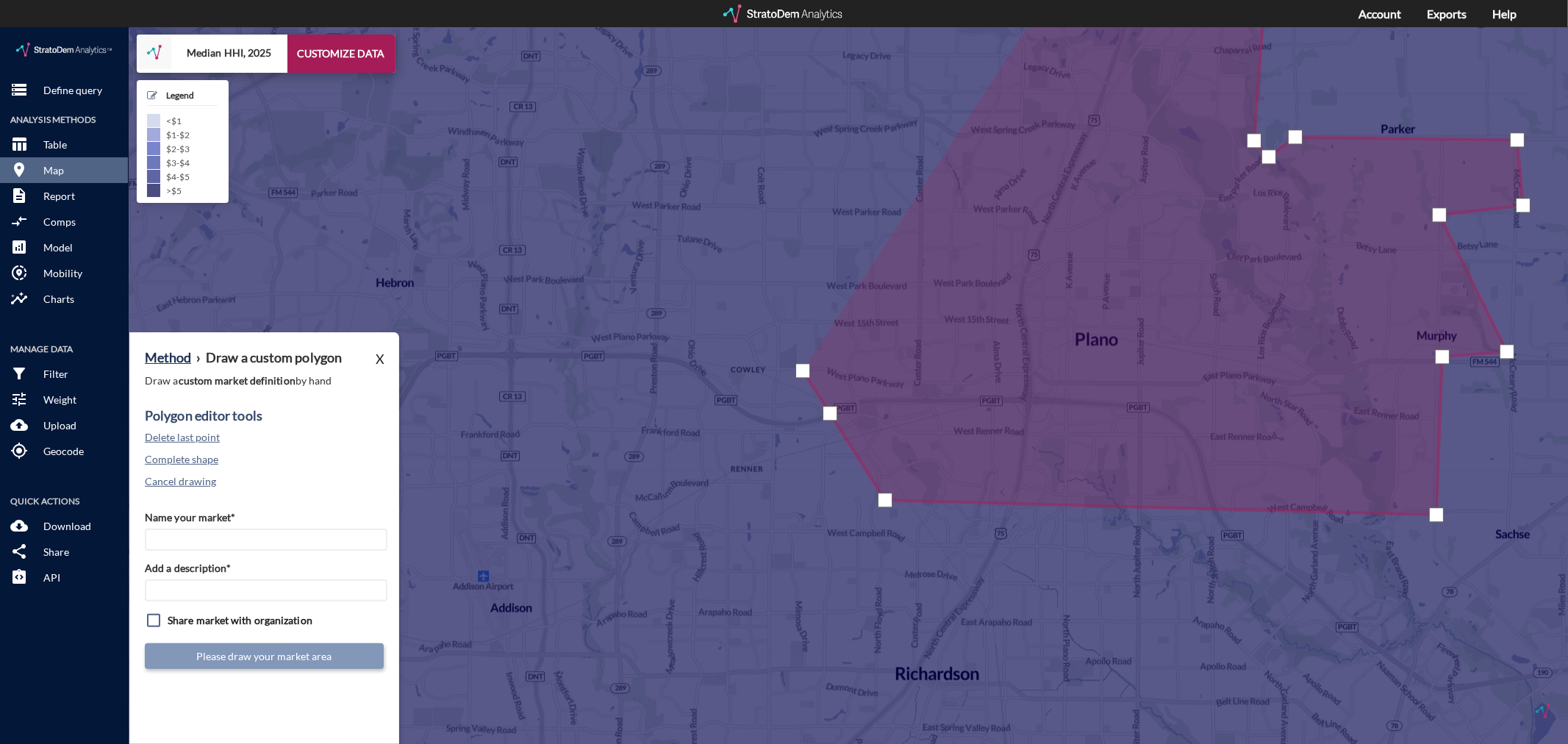
click div
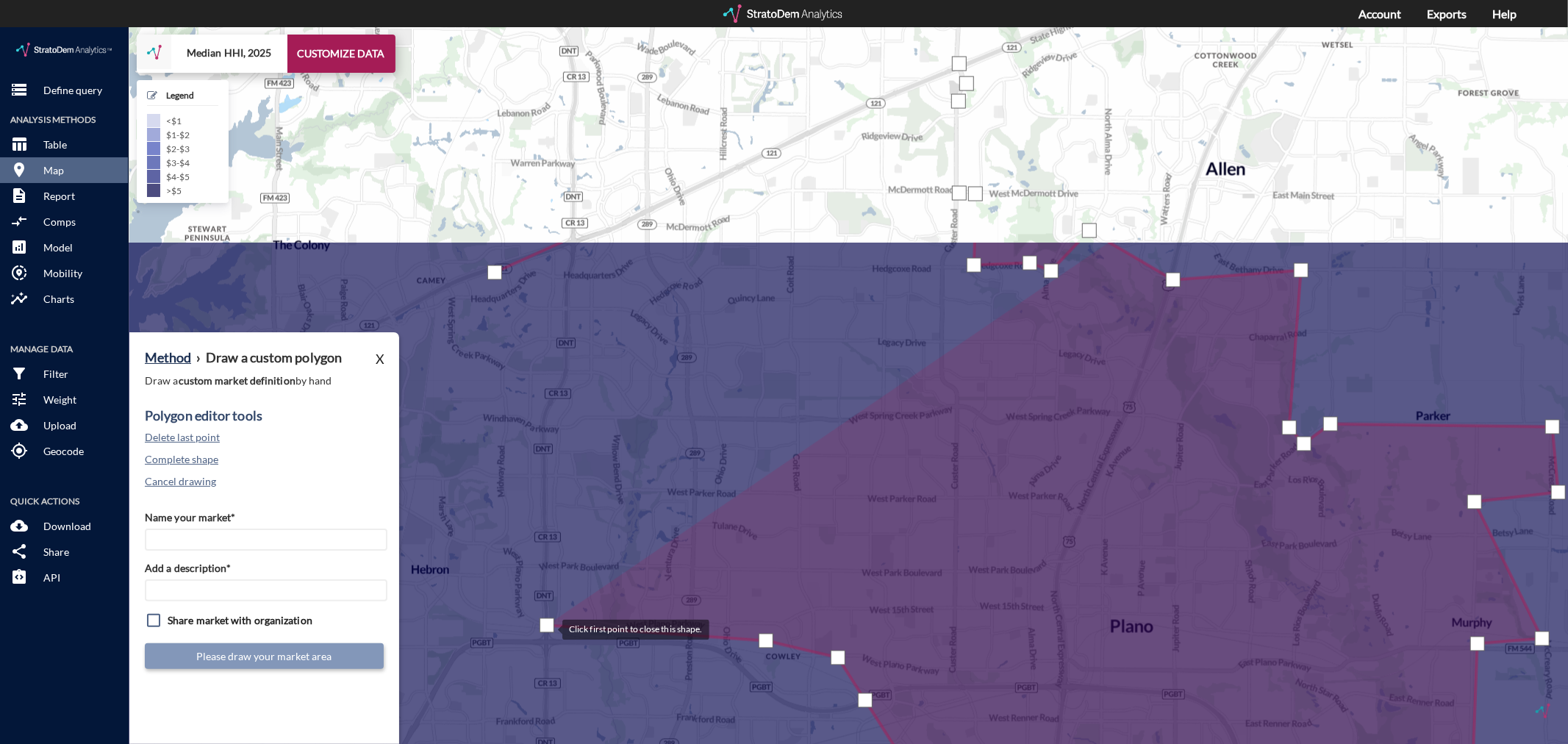
drag, startPoint x: 511, startPoint y: 311, endPoint x: 547, endPoint y: 601, distance: 292.2
click div
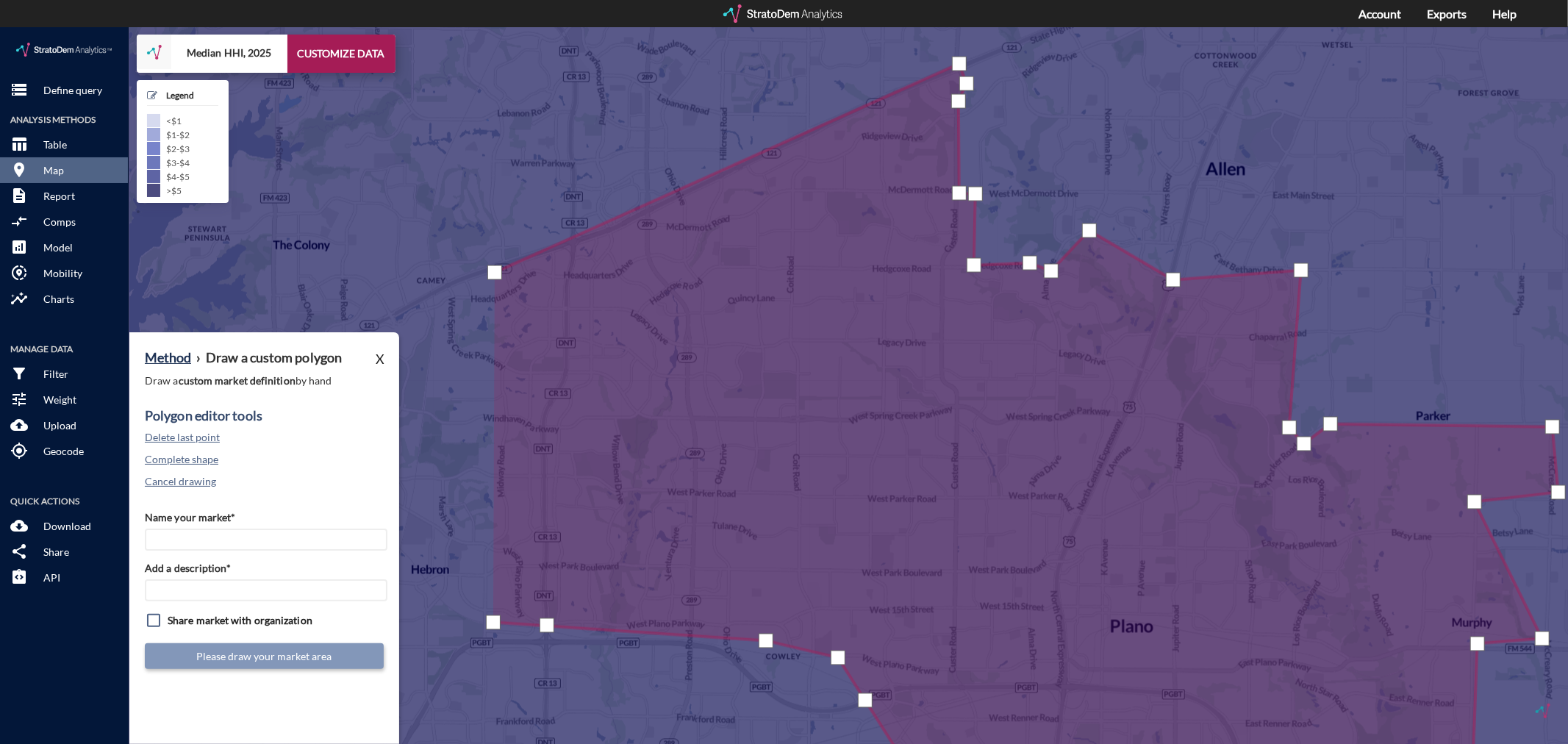
click div
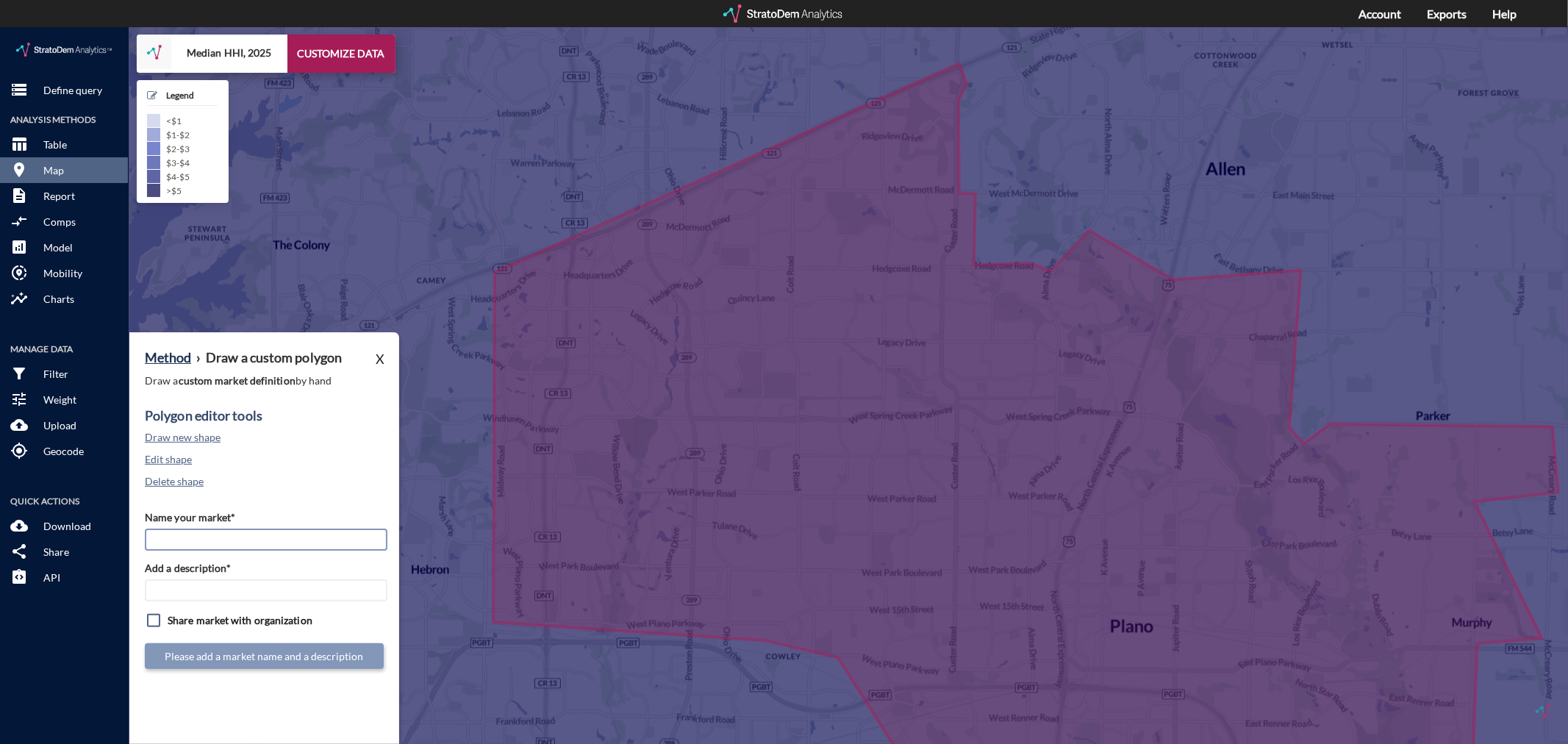
click input "Name your market*"
type input "Plano - Dallas MSA"
paste input "Plano - Dallas MSA"
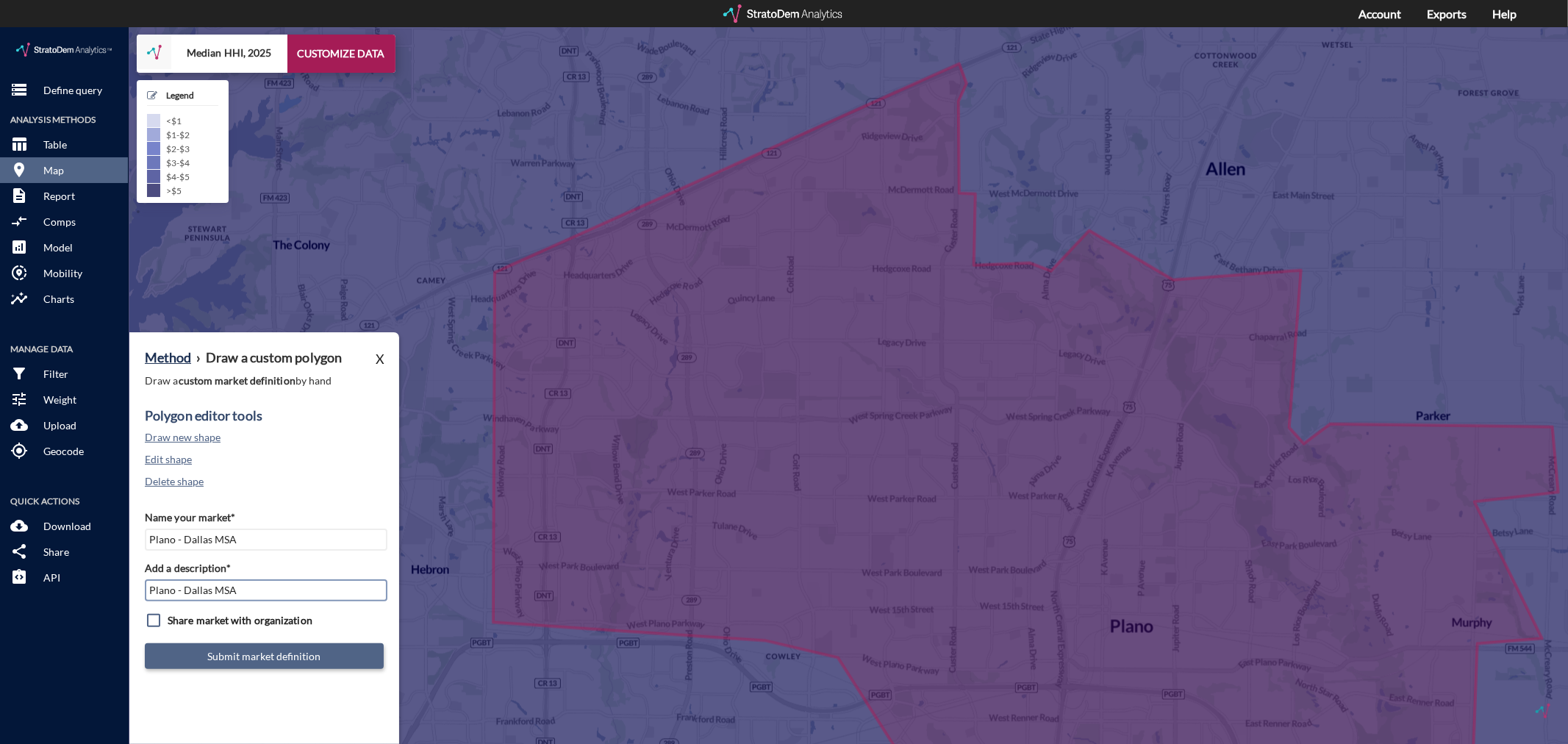
type input "Plano - Dallas MSA"
click button "Submit market definition"
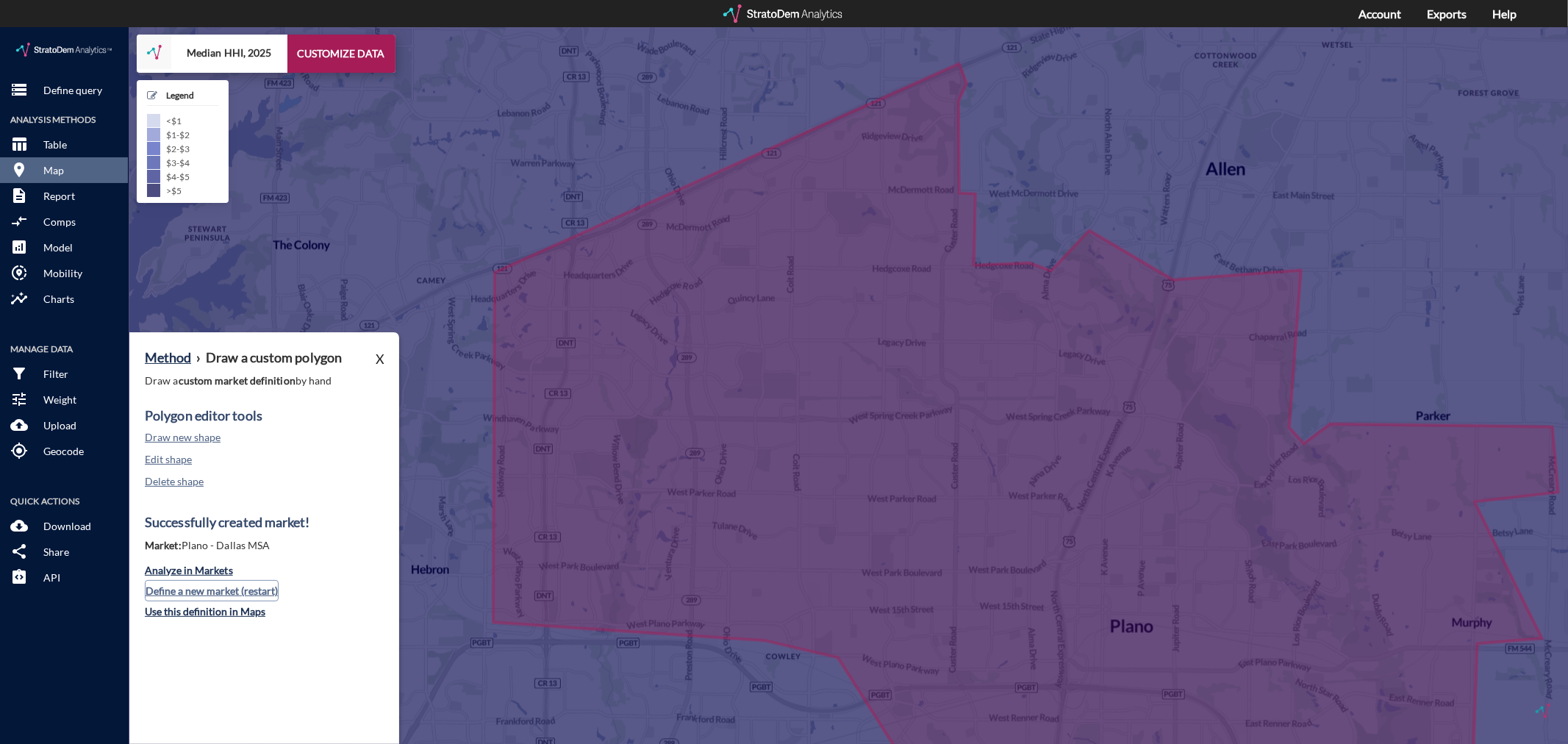
click button "Define a new market (restart)"
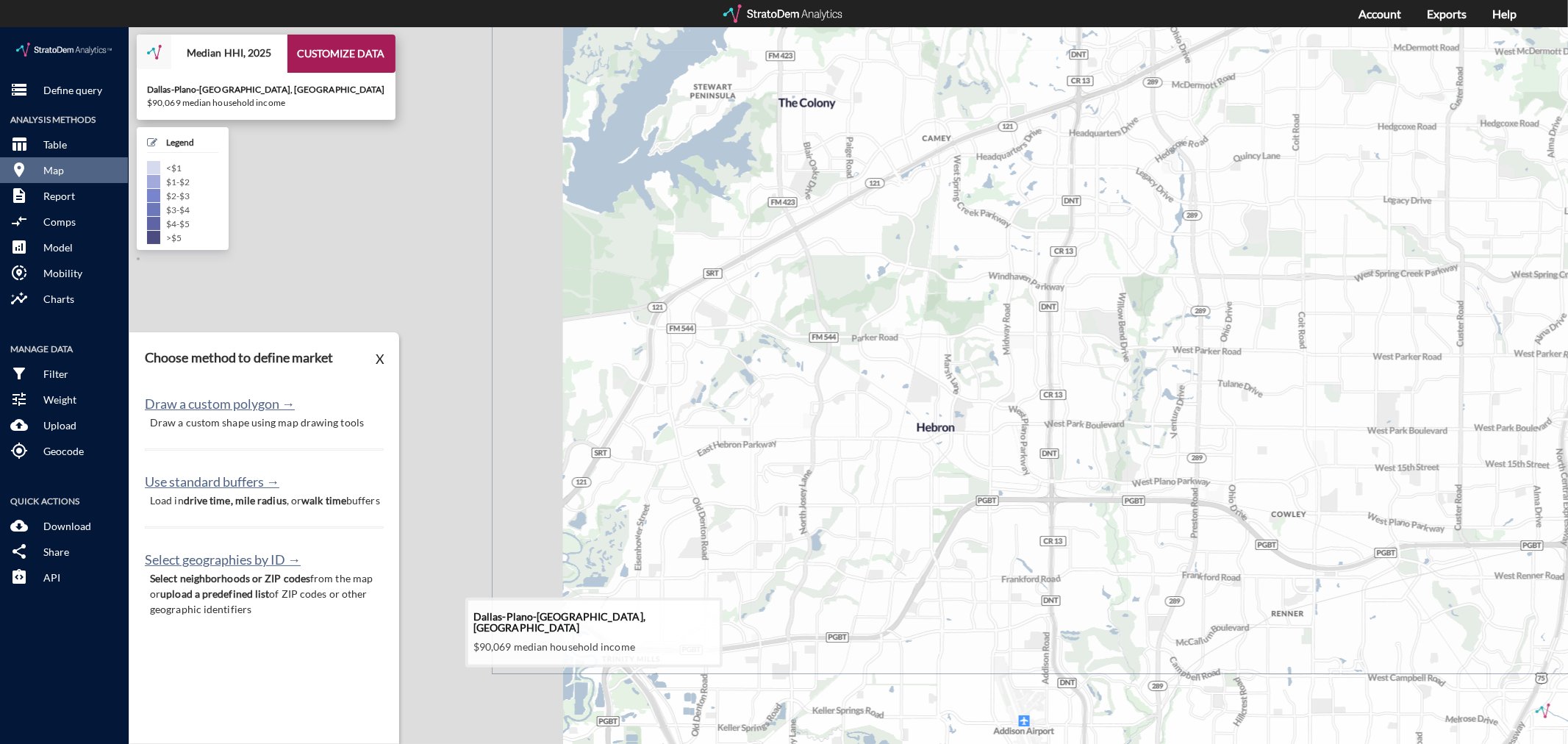
drag, startPoint x: 608, startPoint y: 564, endPoint x: 1031, endPoint y: 438, distance: 441.4
click icon
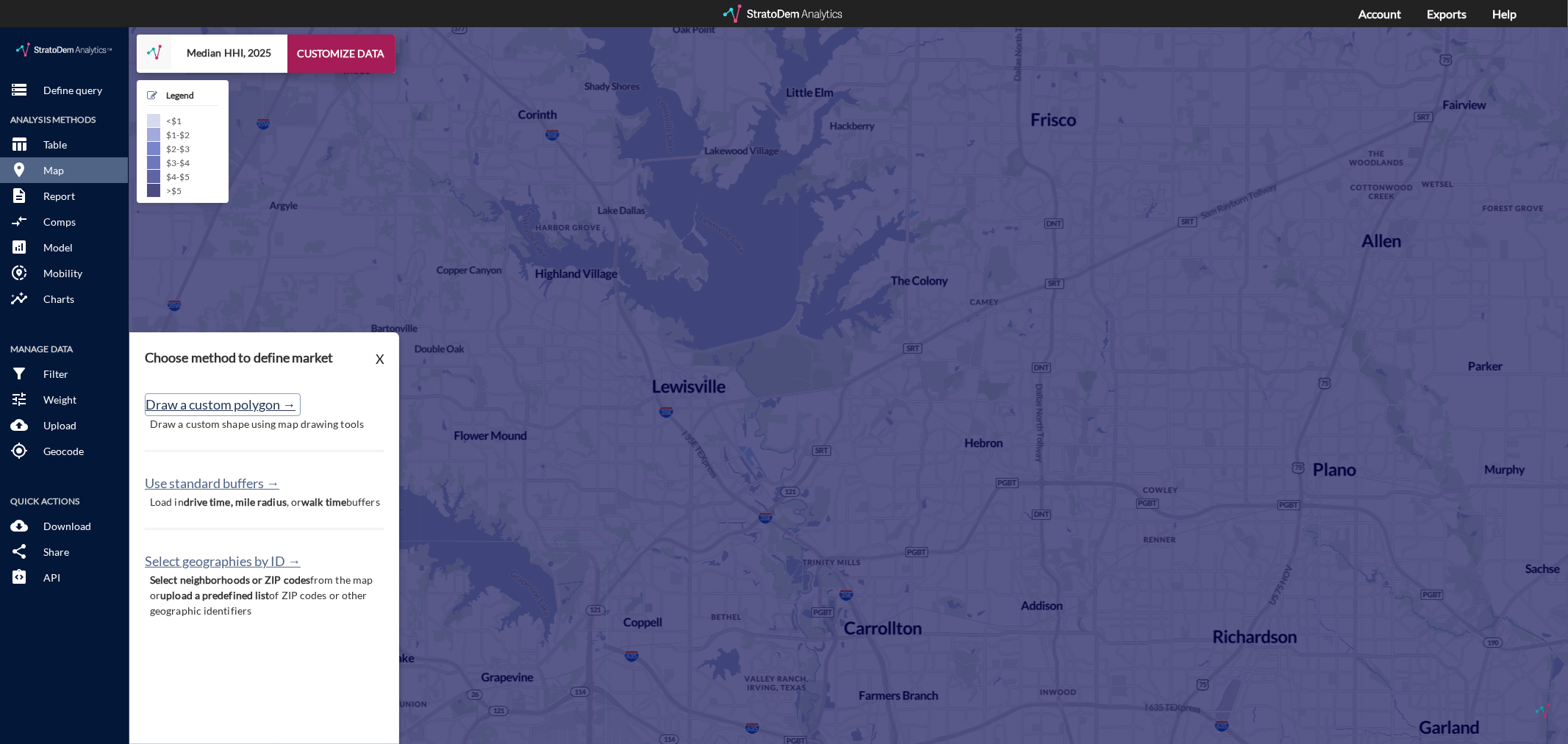
click button "Draw a custom polygon →"
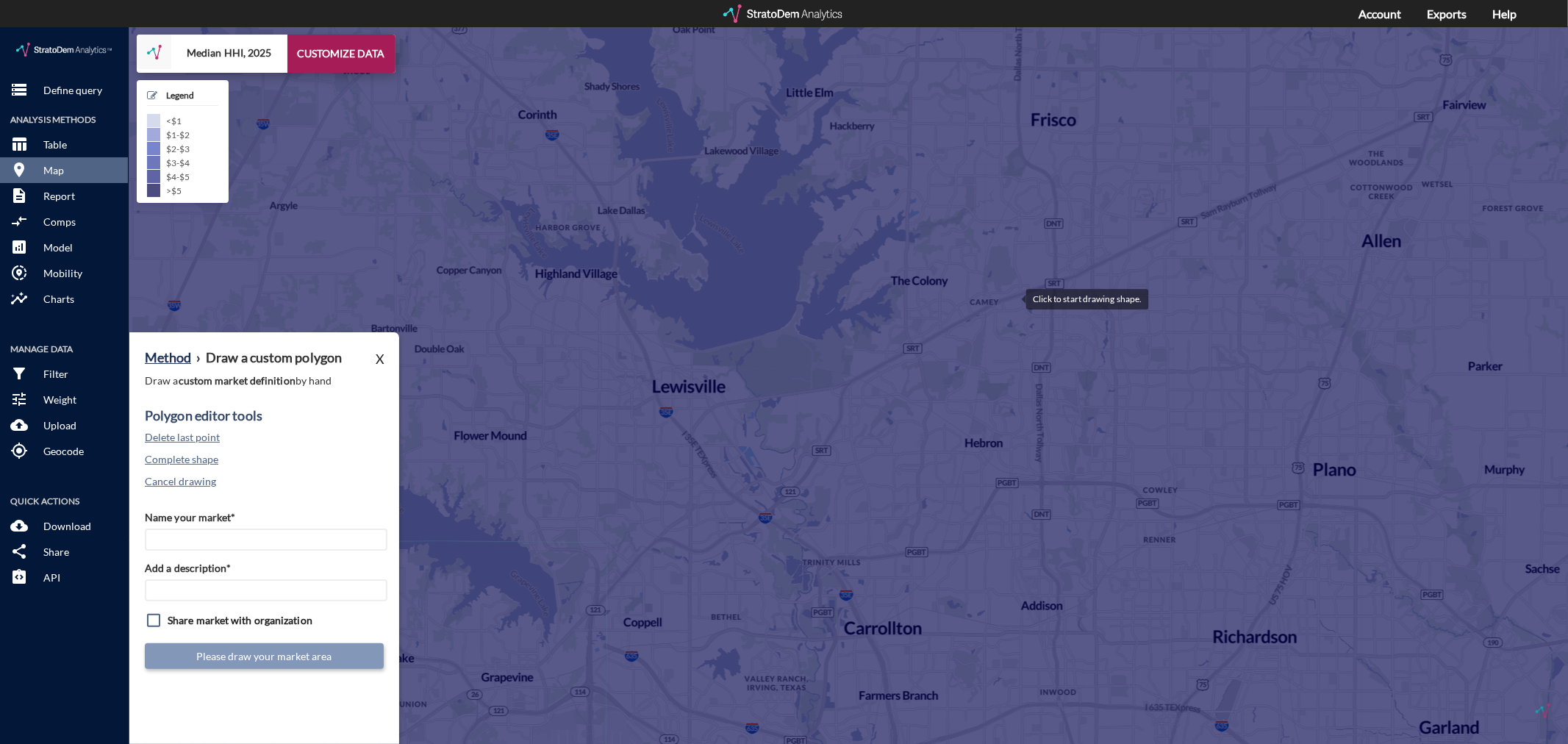
click div
drag, startPoint x: 846, startPoint y: 356, endPoint x: 838, endPoint y: 384, distance: 29.1
click div
drag, startPoint x: 842, startPoint y: 389, endPoint x: 830, endPoint y: 408, distance: 22.5
click div
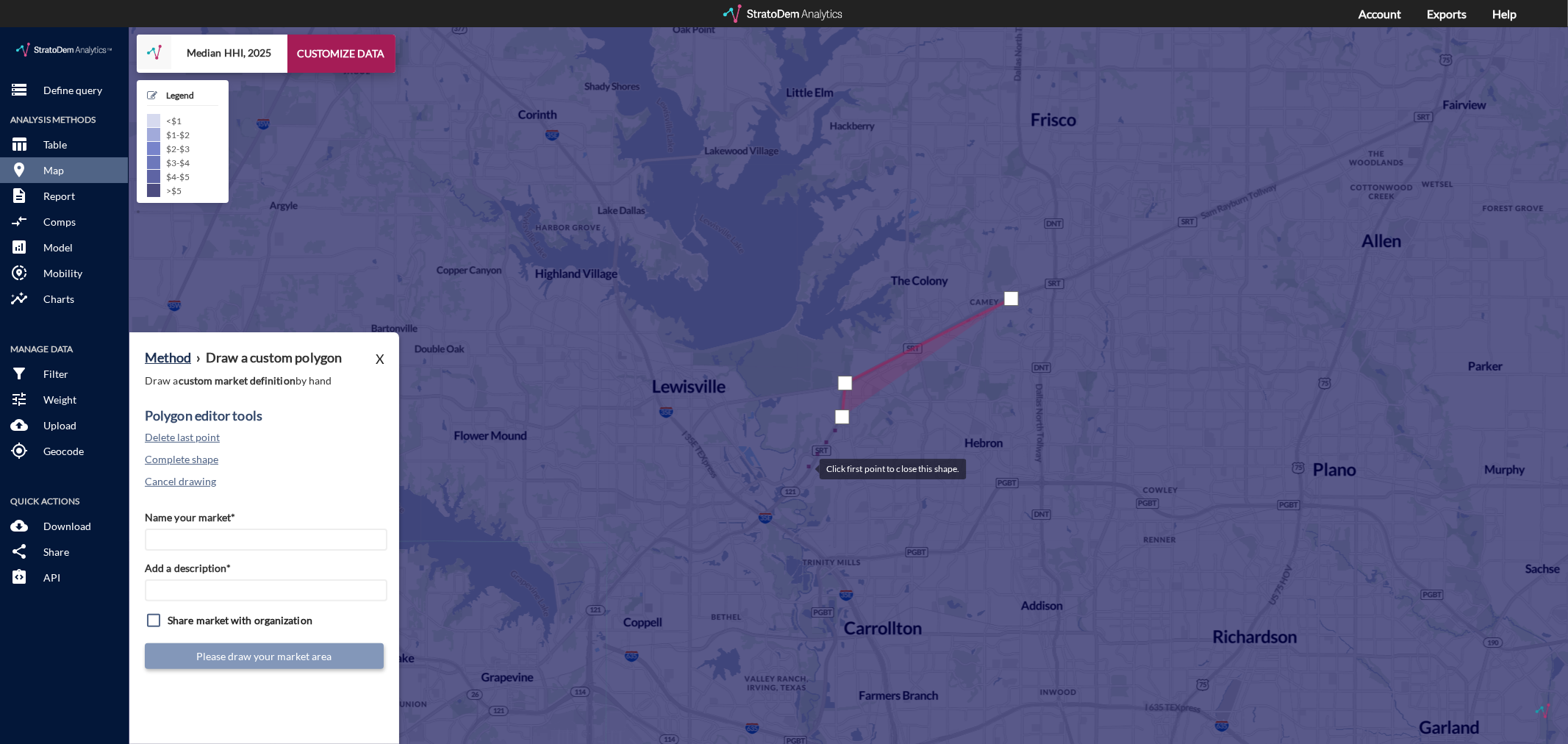
click div
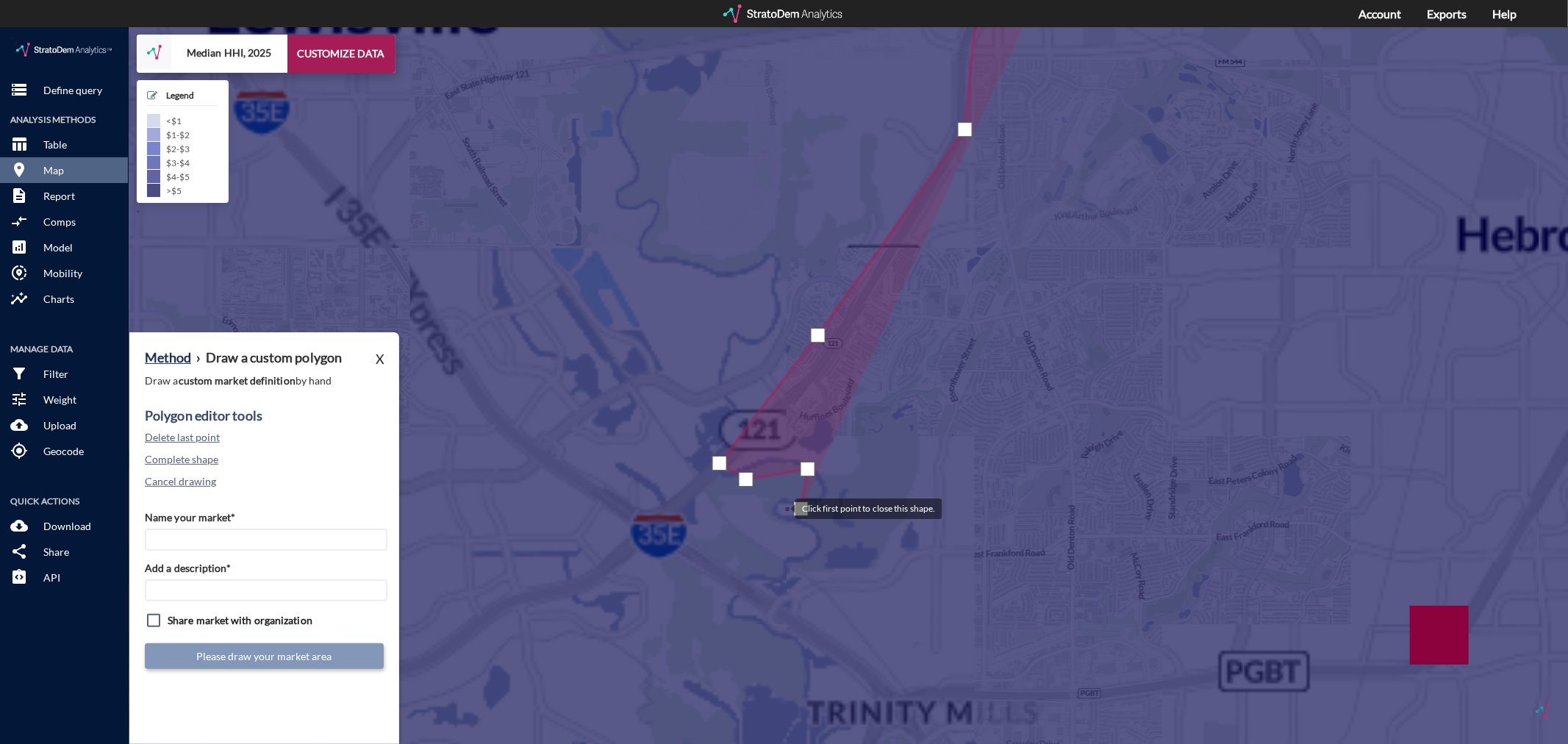
click div
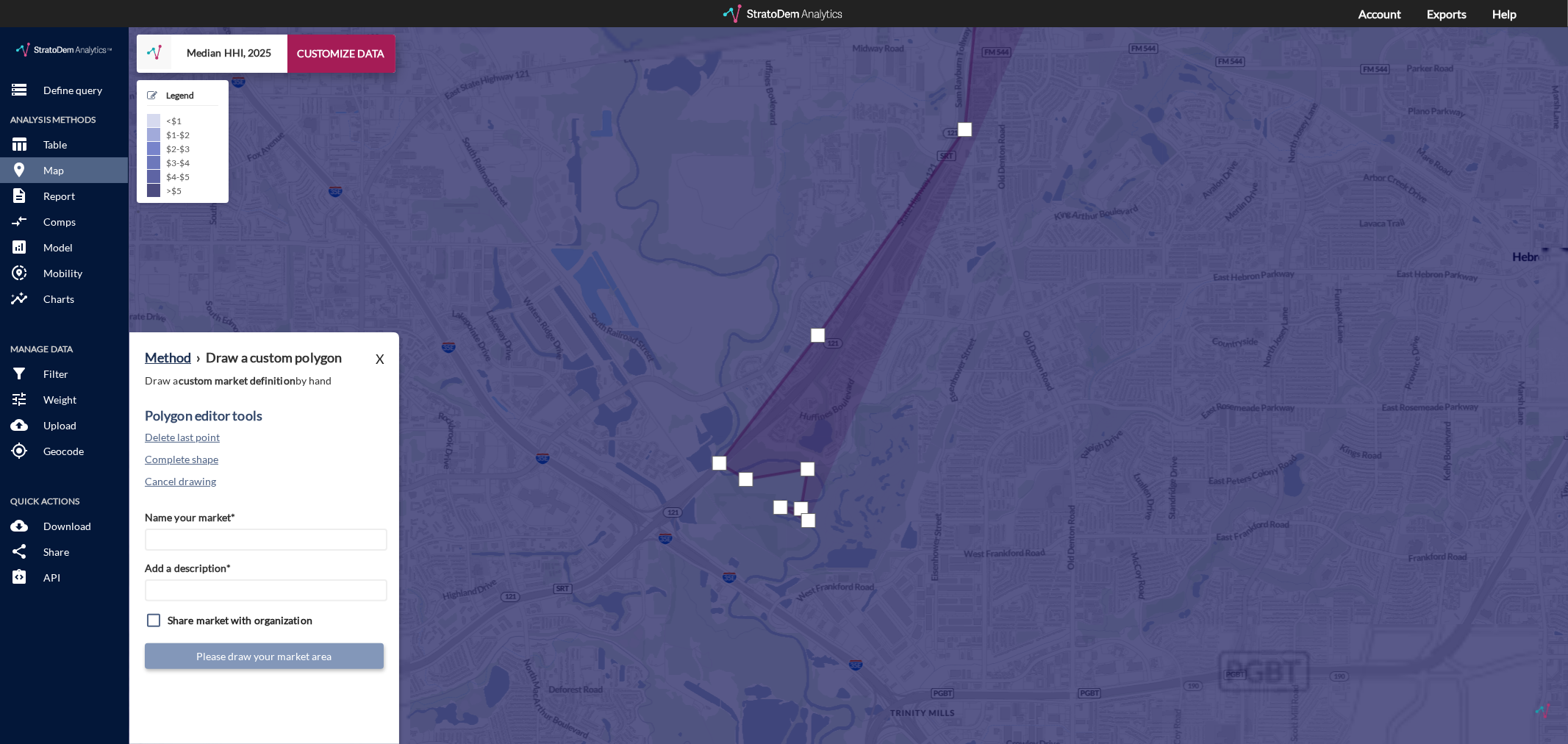
click div
drag, startPoint x: 824, startPoint y: 521, endPoint x: 810, endPoint y: 536, distance: 20.5
click div
drag, startPoint x: 786, startPoint y: 535, endPoint x: 784, endPoint y: 547, distance: 12.2
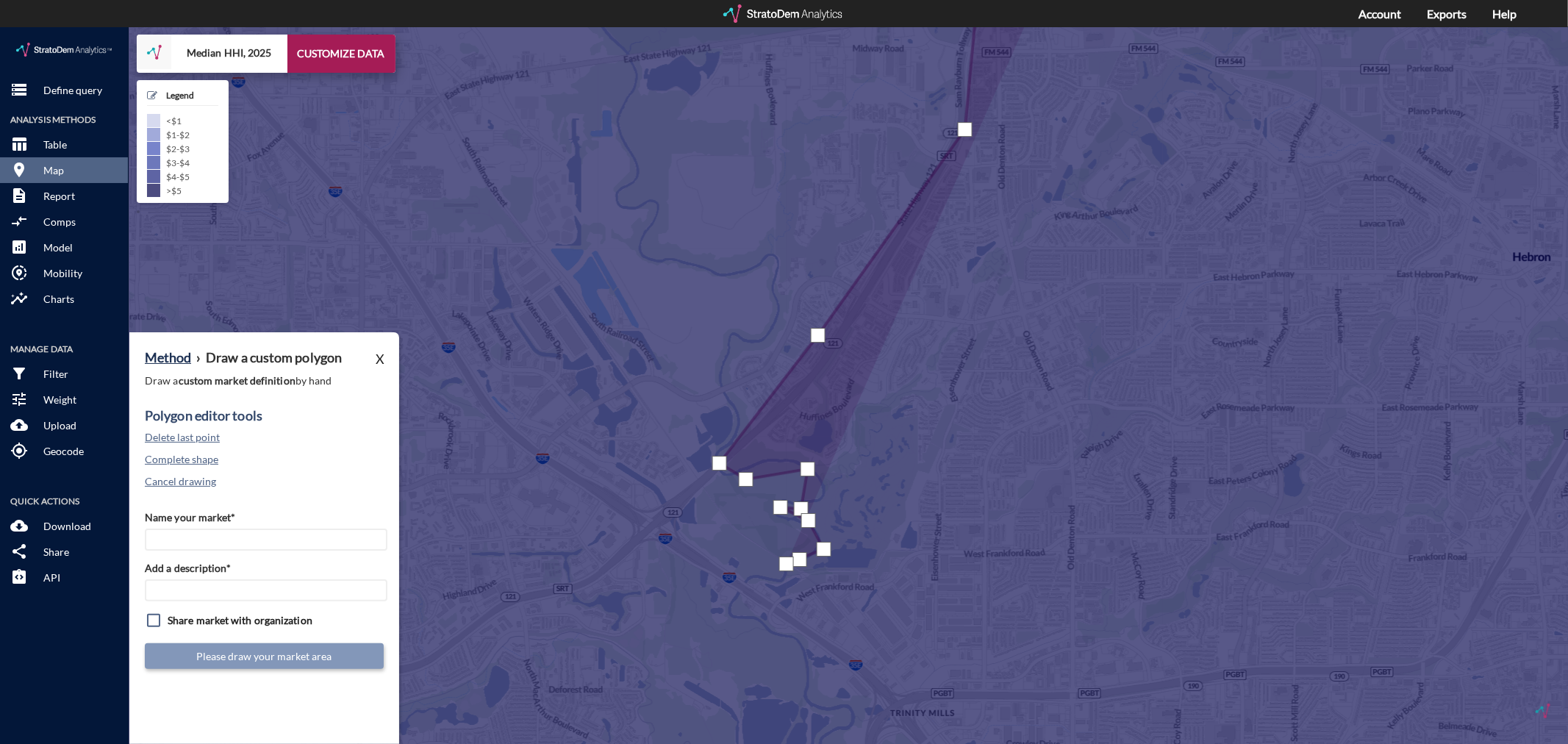
click div
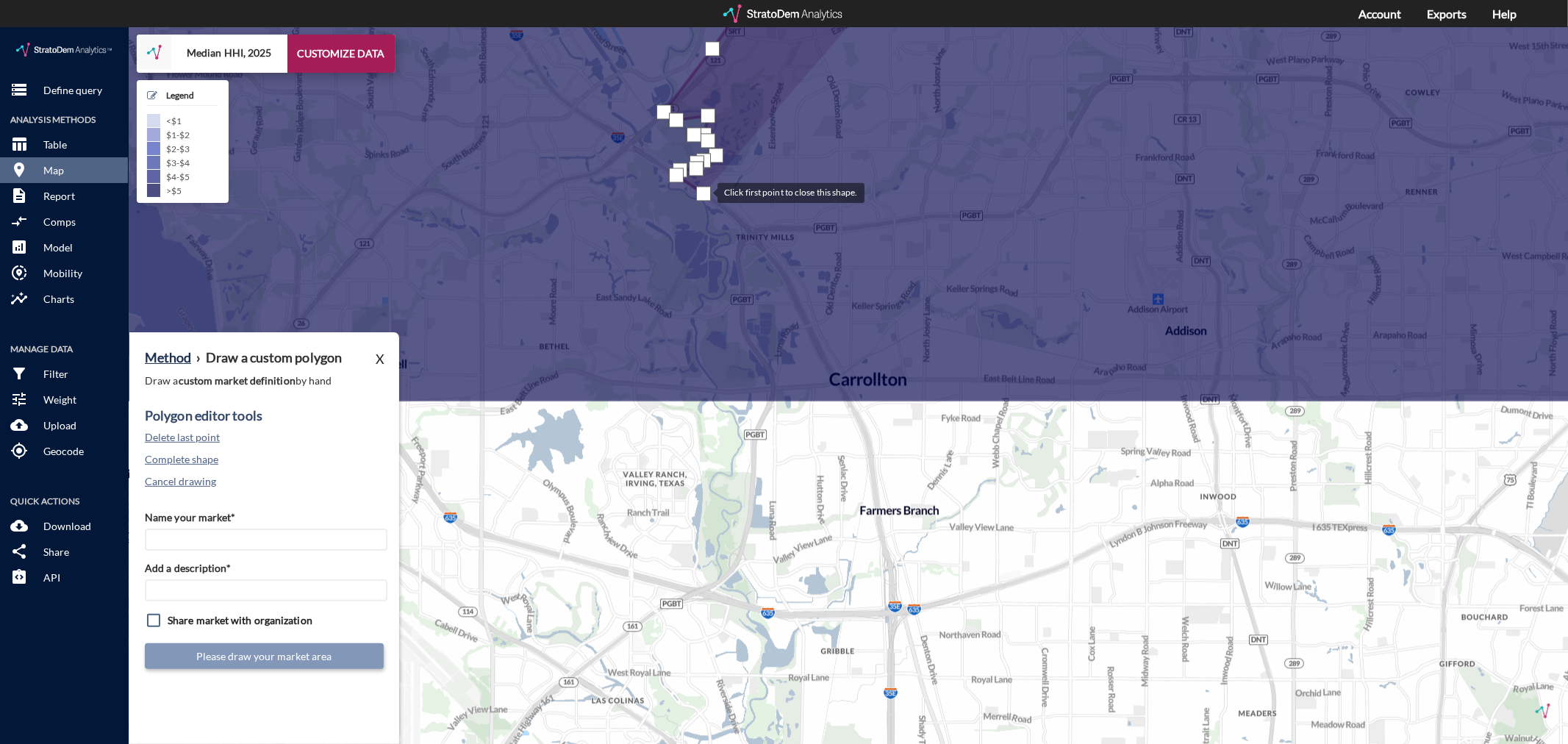
drag, startPoint x: 774, startPoint y: 580, endPoint x: 703, endPoint y: 165, distance: 421.0
click div
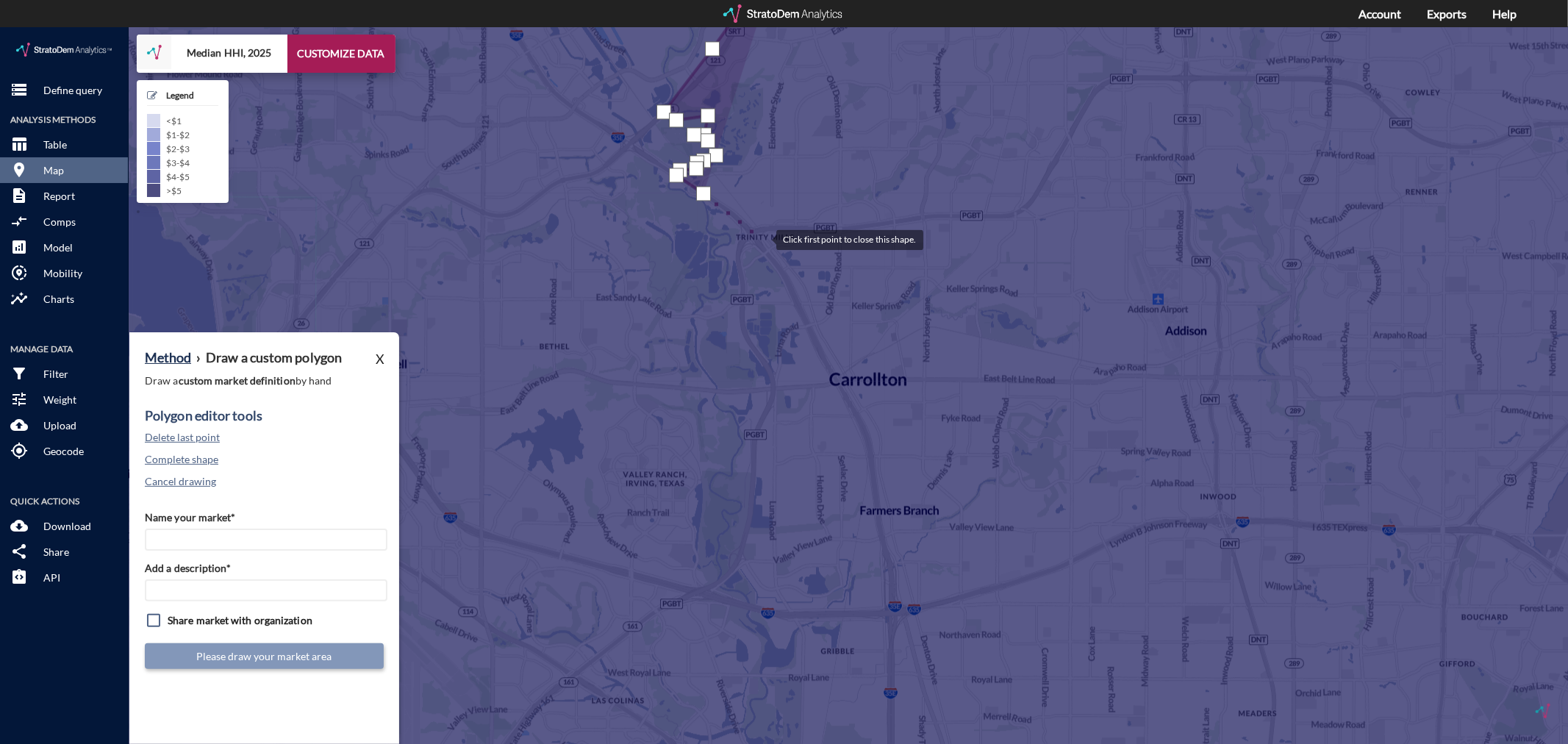
click div
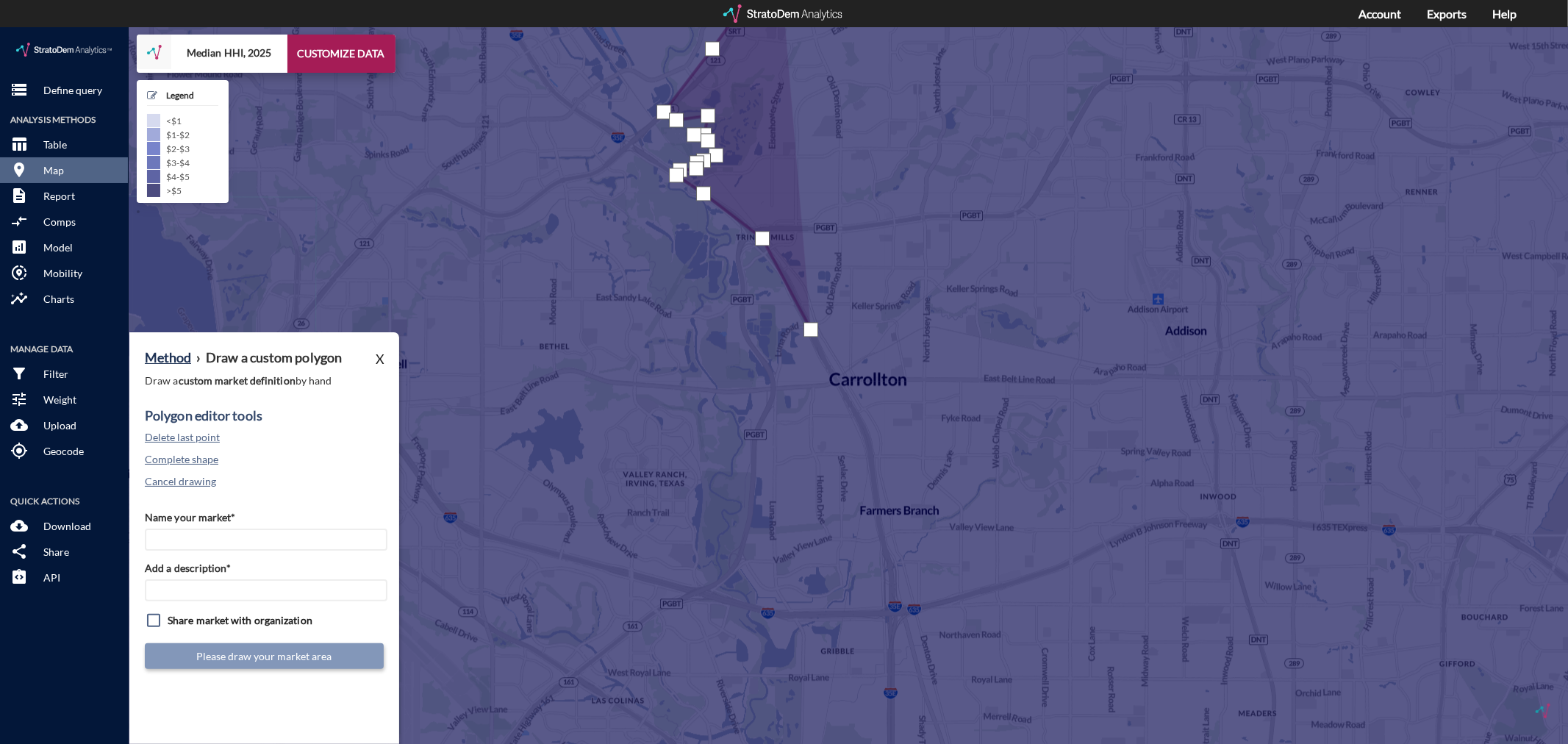
click div
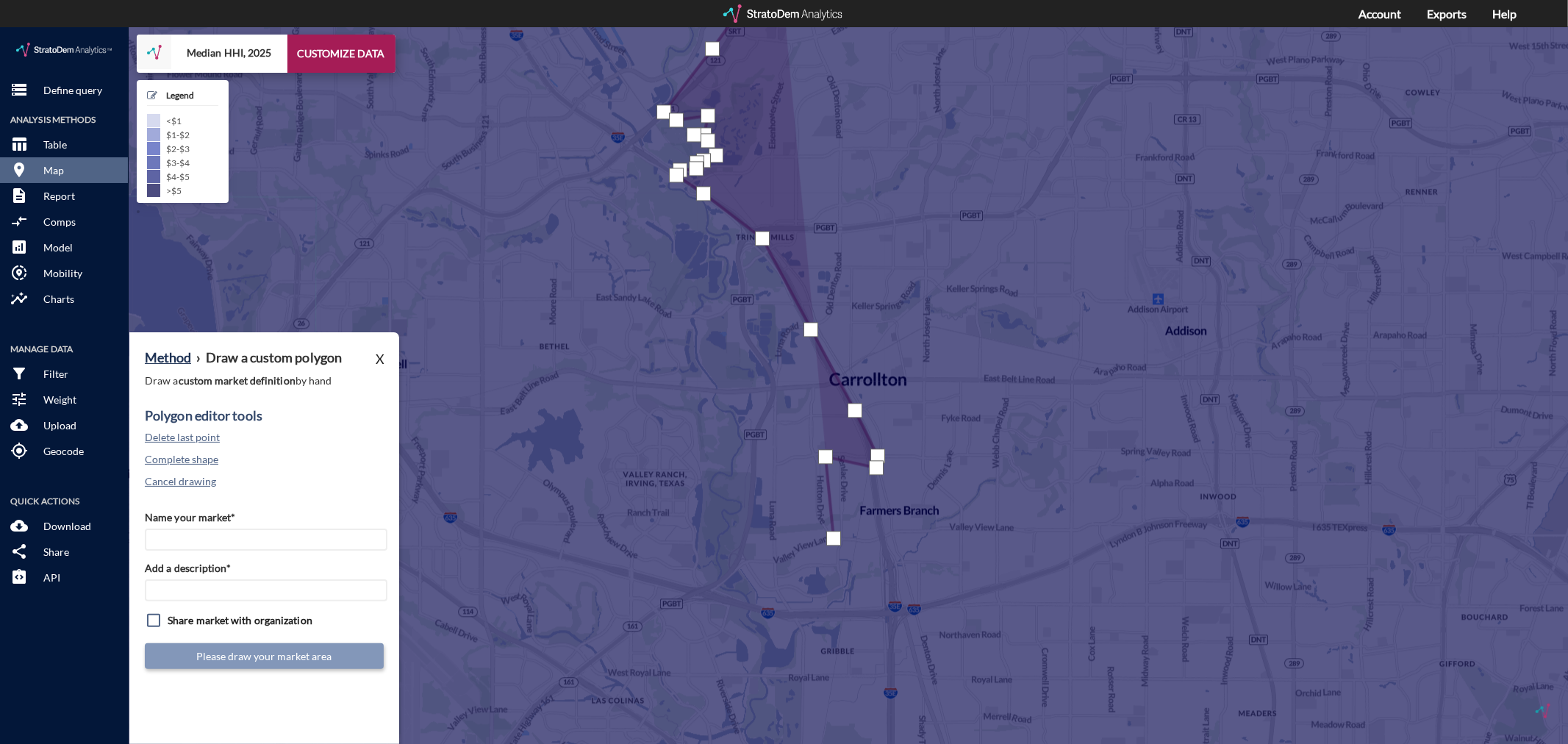
click div
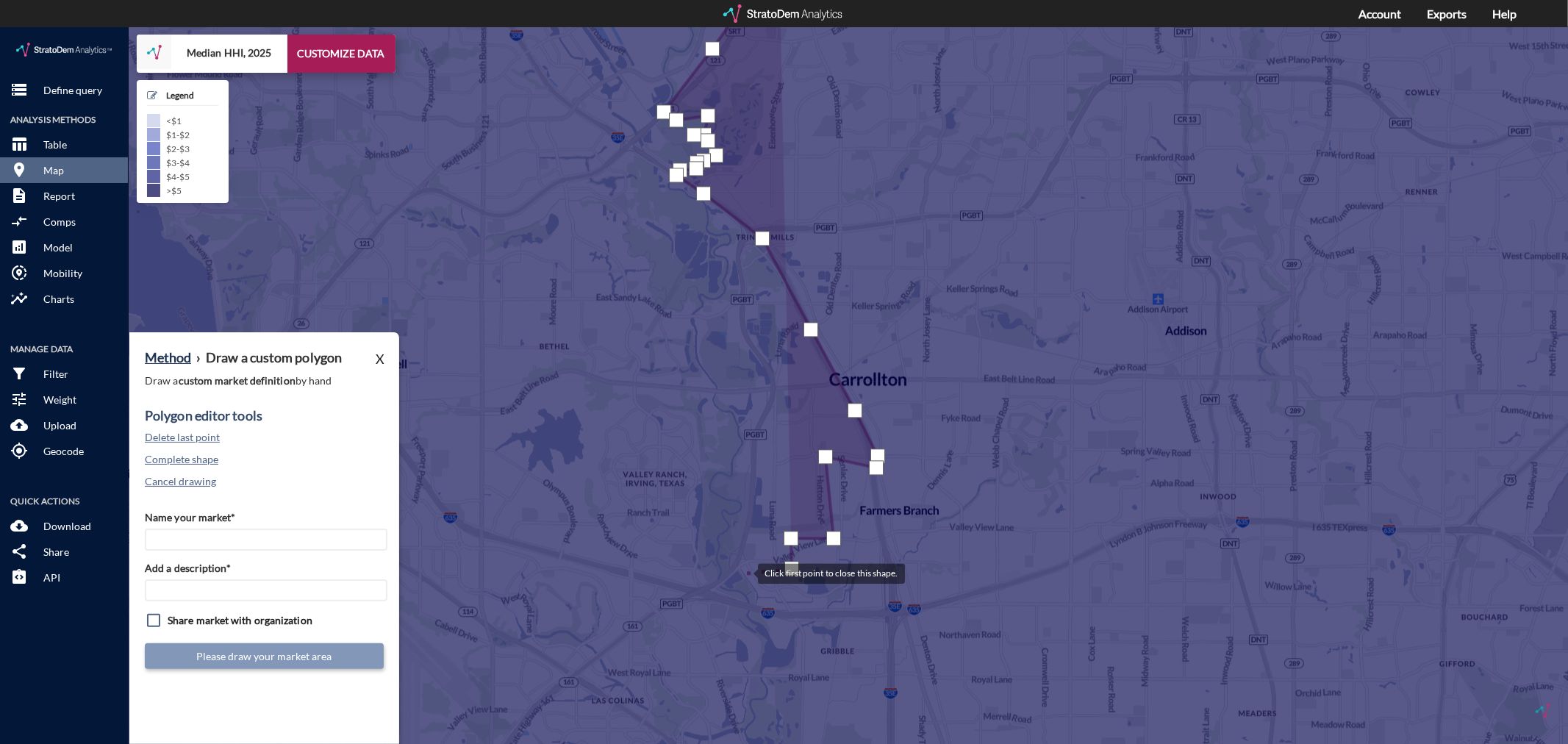
click div
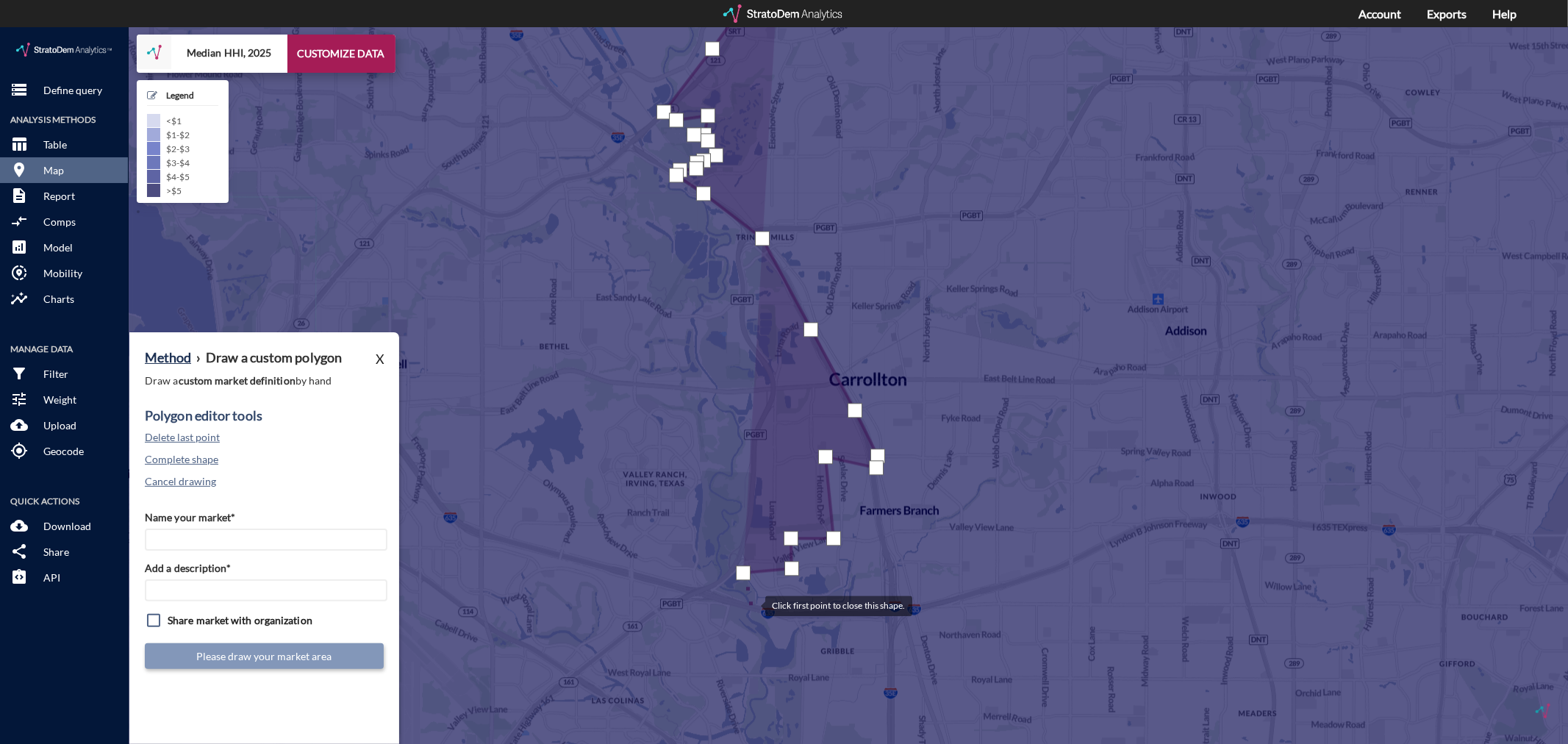
click div
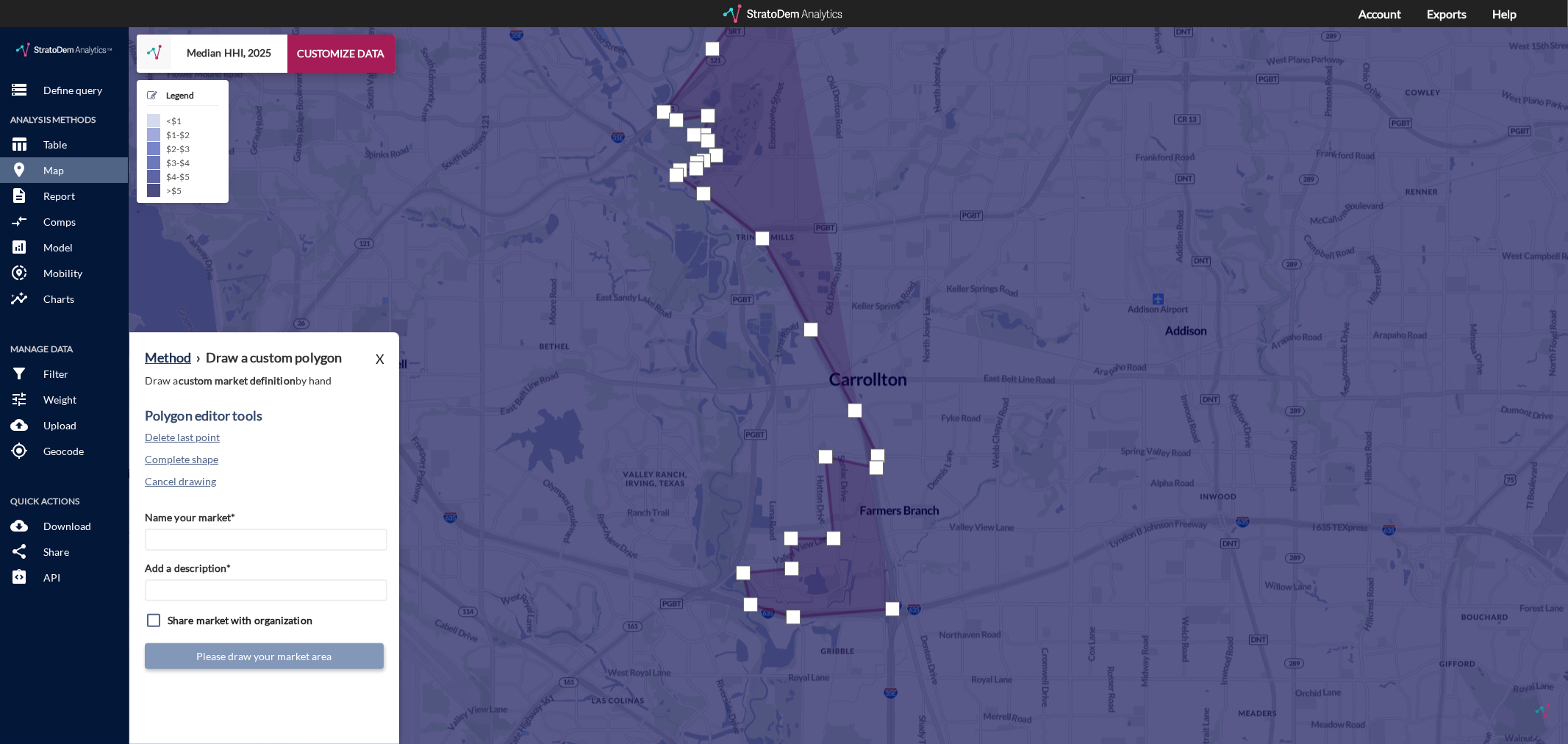
click div
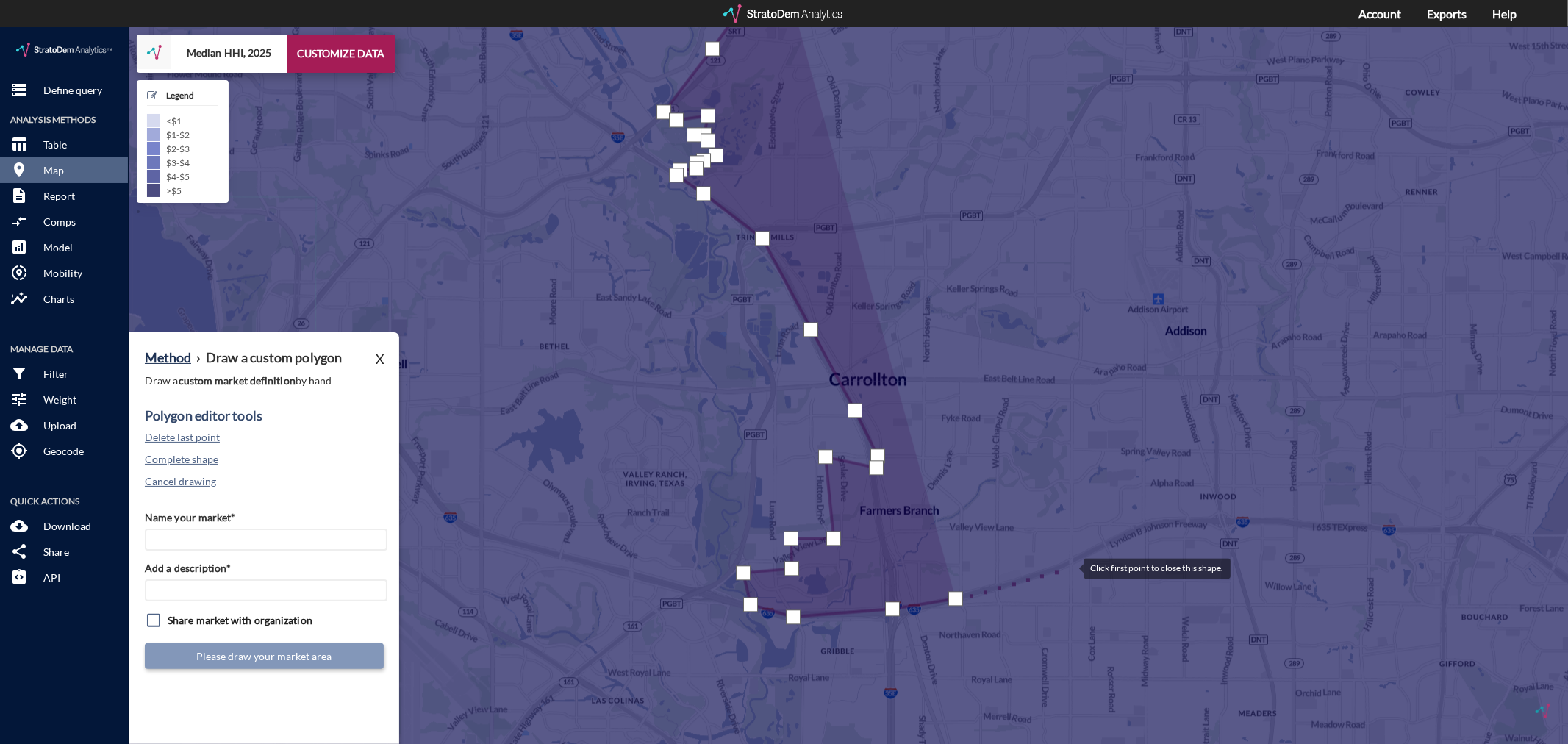
click div
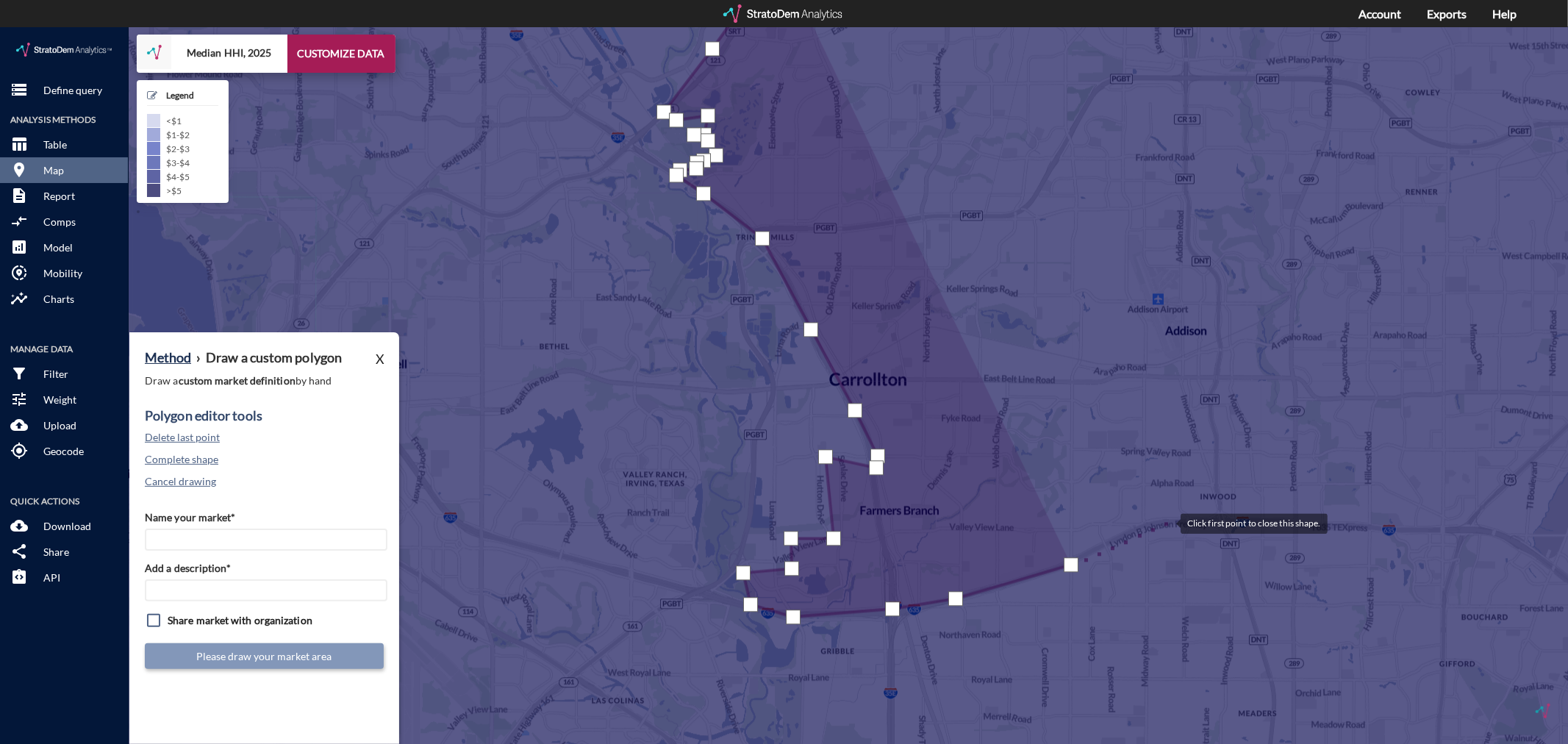
click div
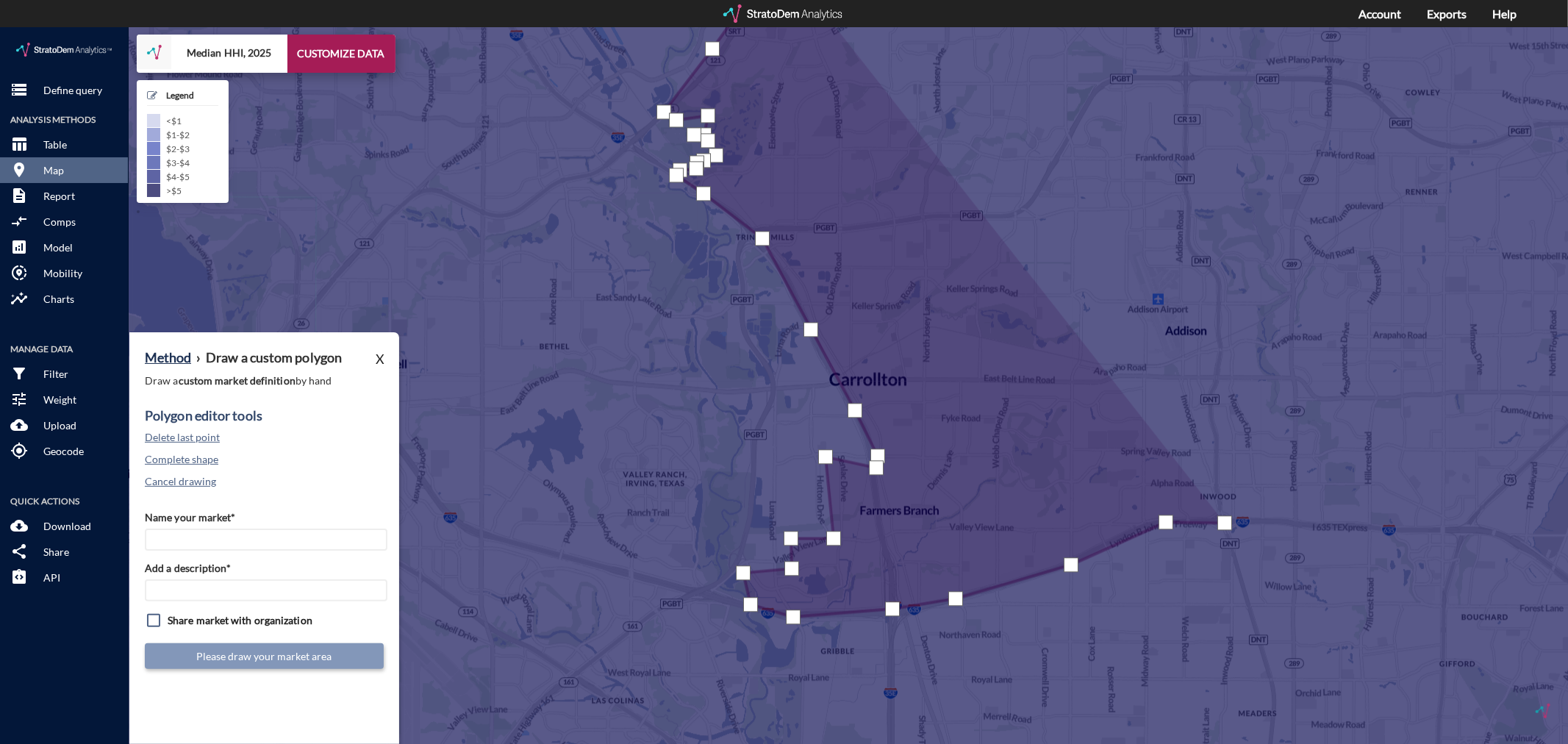
click div
drag, startPoint x: 1218, startPoint y: 419, endPoint x: 1195, endPoint y: 419, distance: 23.0
click div
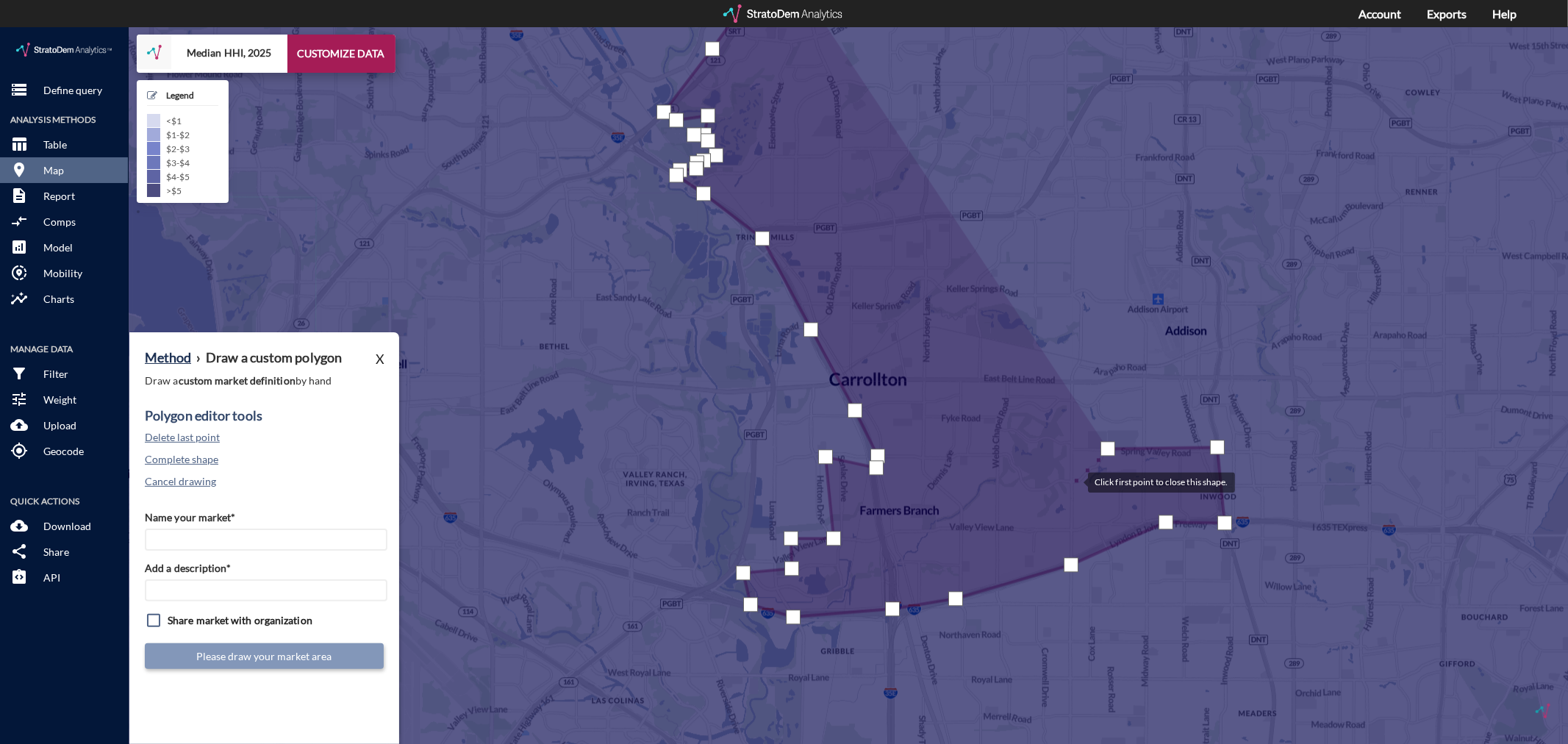
click div
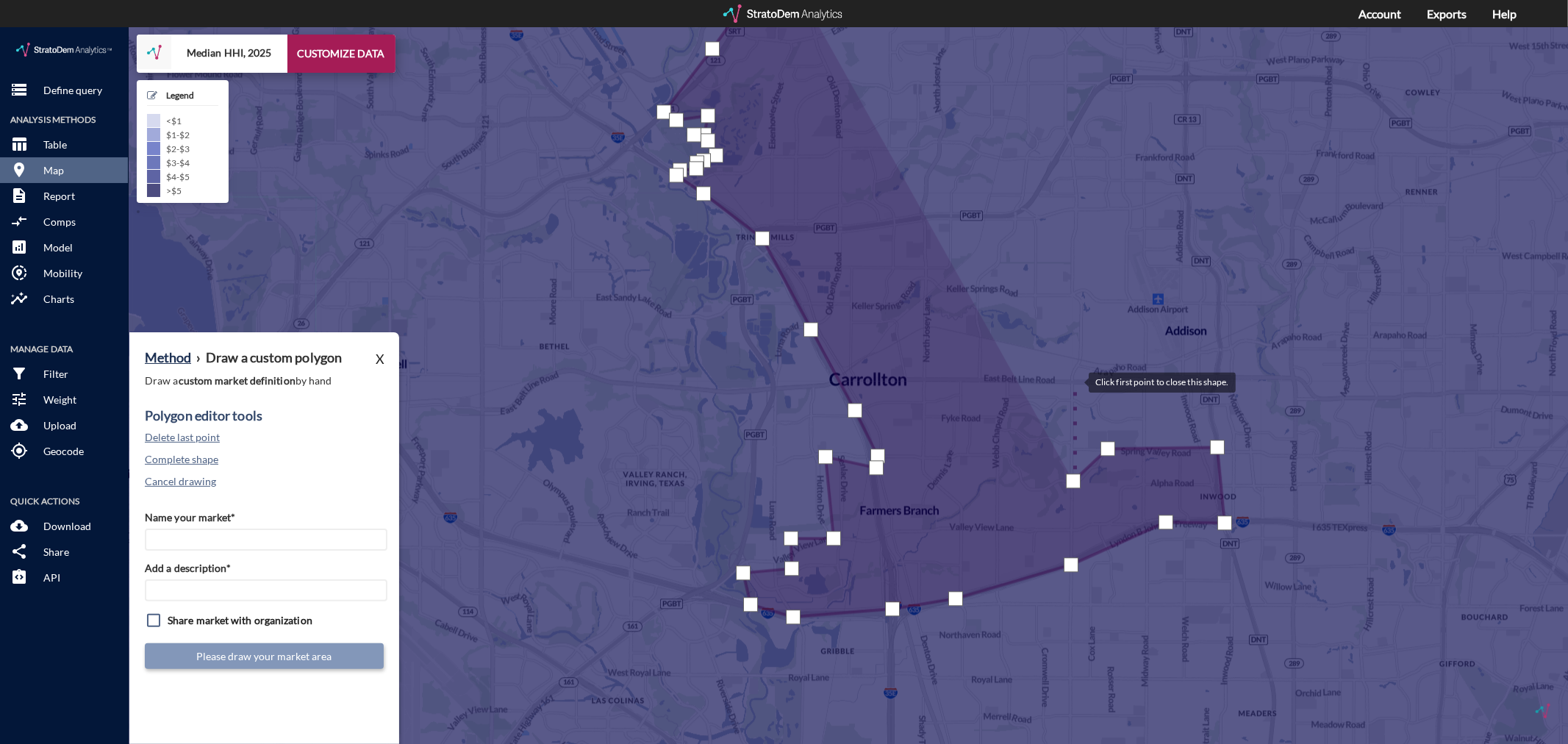
click div
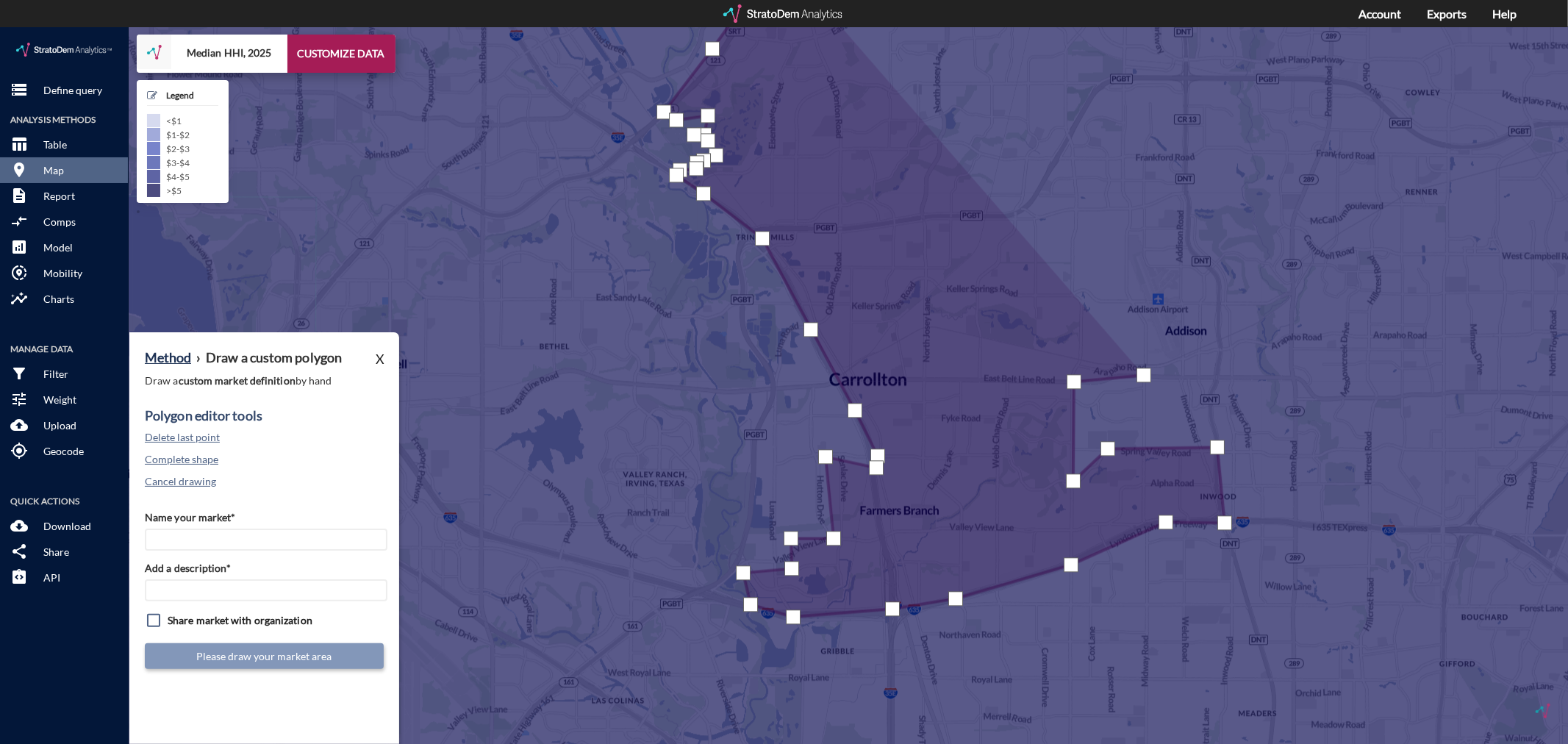
click div
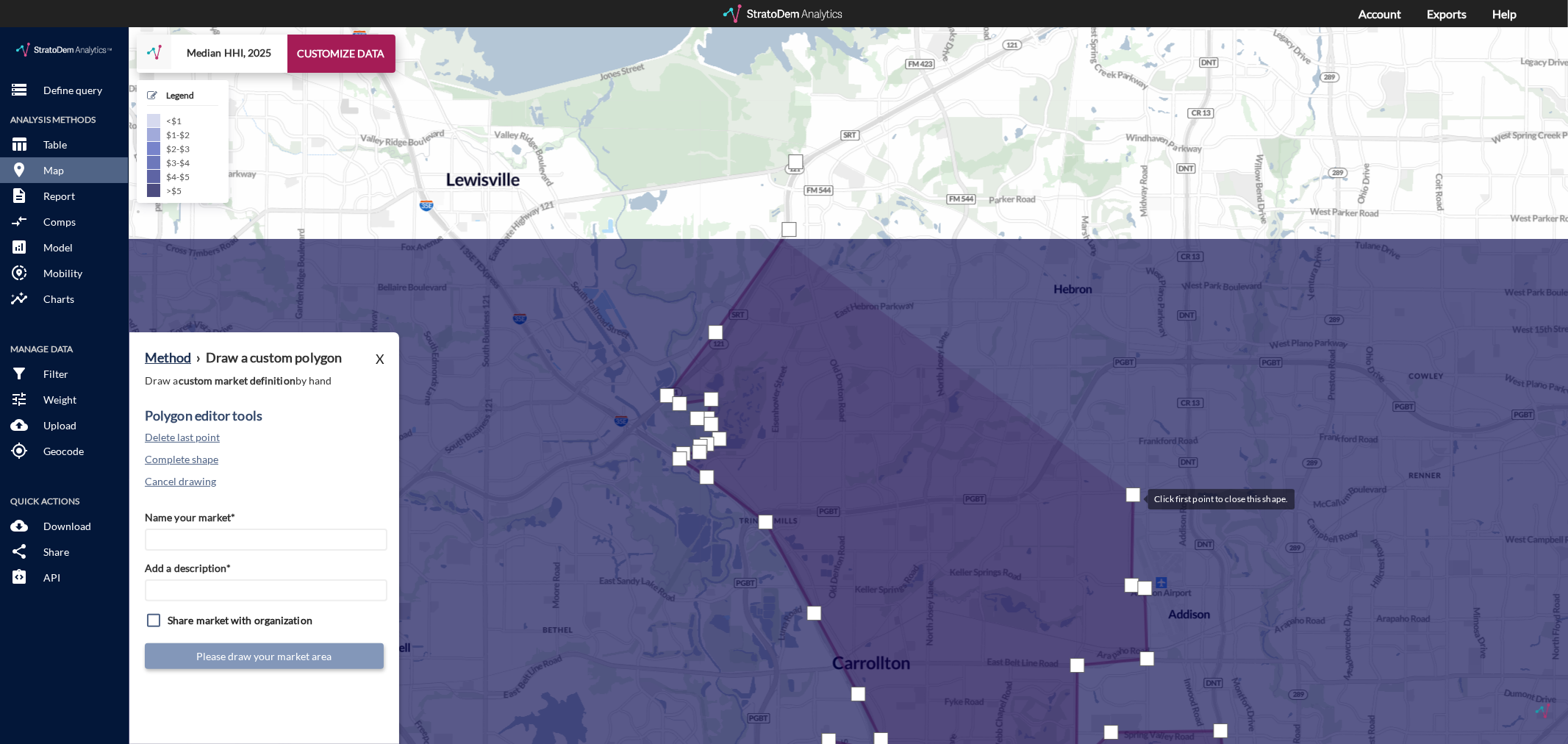
drag, startPoint x: 1130, startPoint y: 183, endPoint x: 1134, endPoint y: 470, distance: 287.0
click div
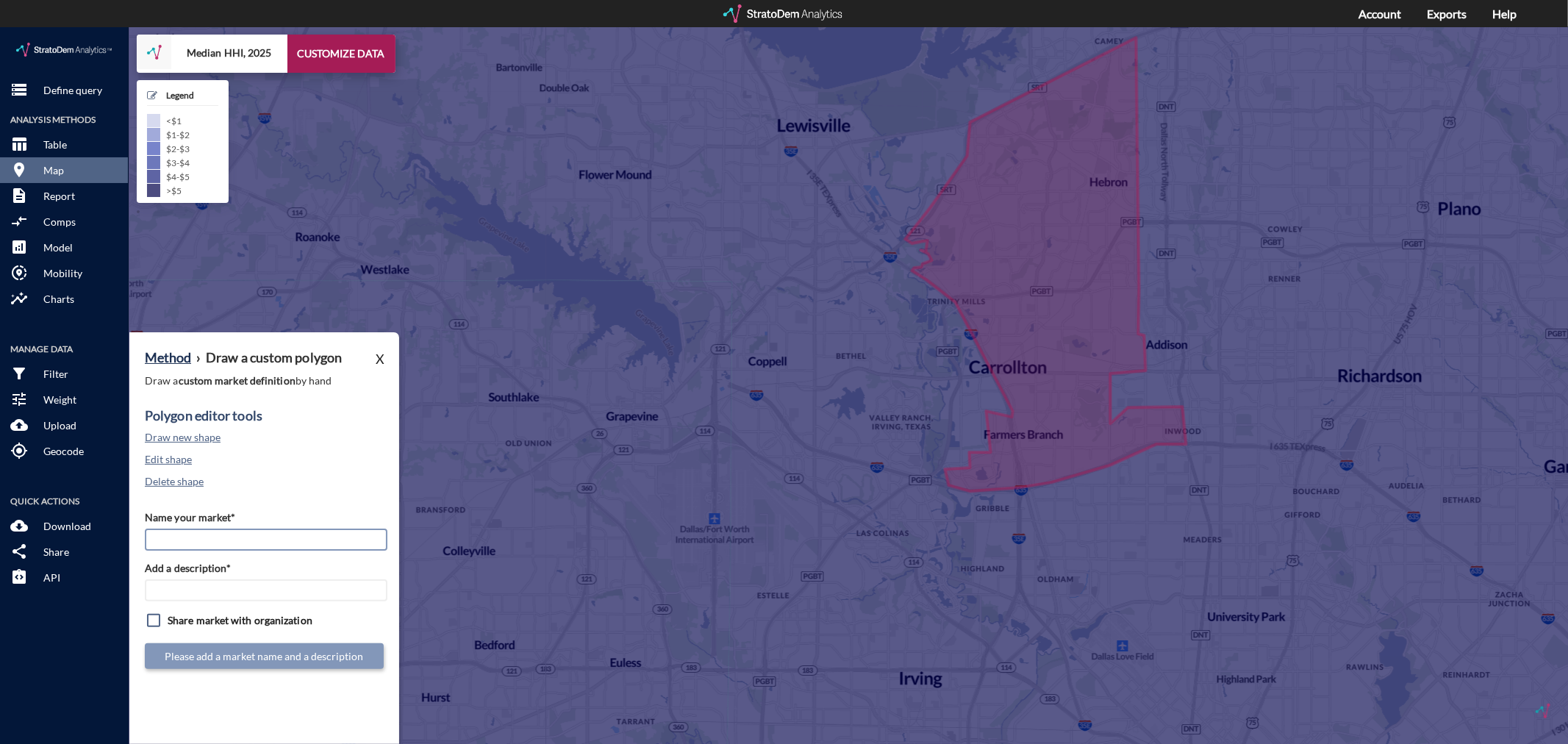
click input "Name your market*"
type input "Farmers Branch / Carrolton - Dallas MSA"
paste input "Farmers Branch / Carrolton - Dallas MSA"
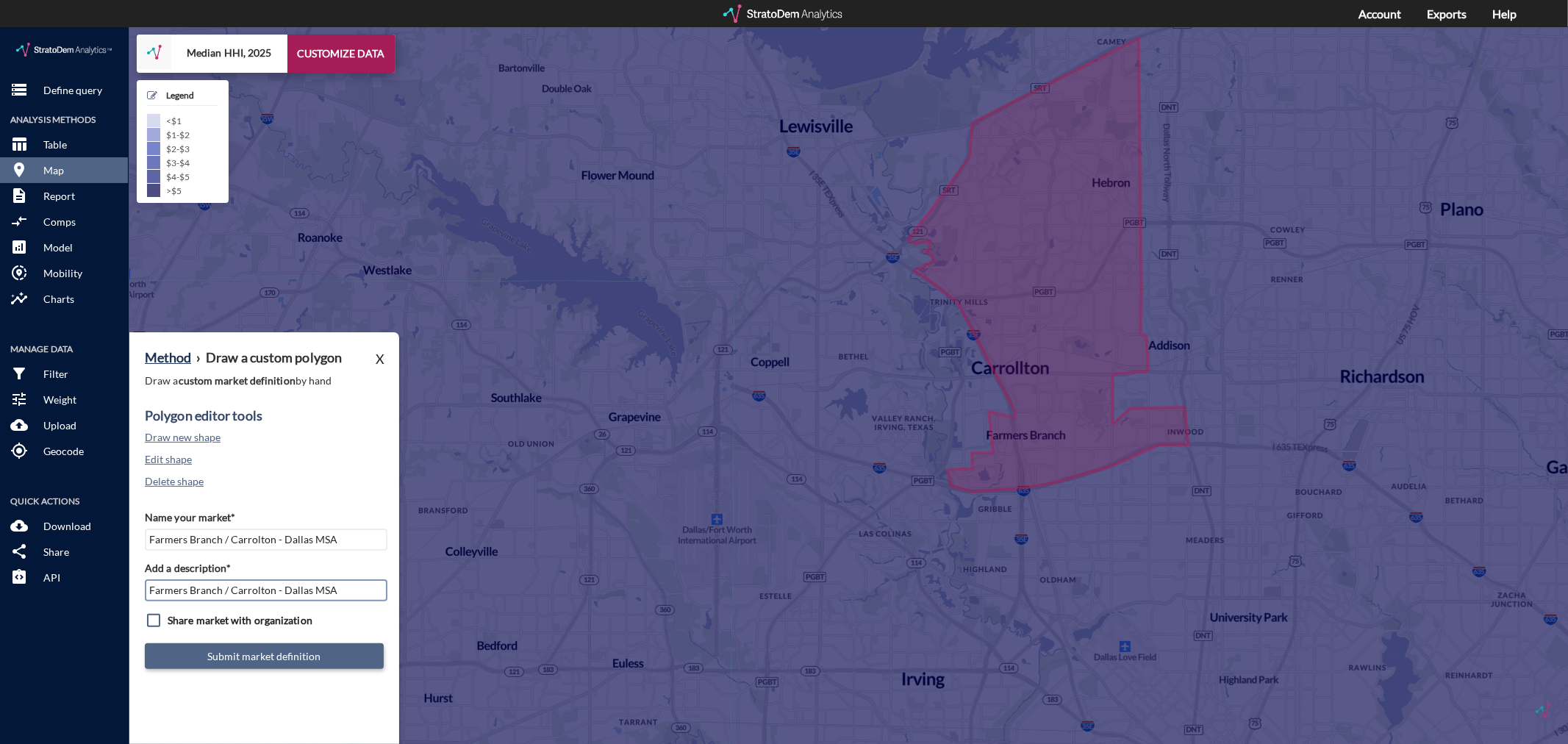
type input "Farmers Branch / Carrolton - Dallas MSA"
click button "Submit market definition"
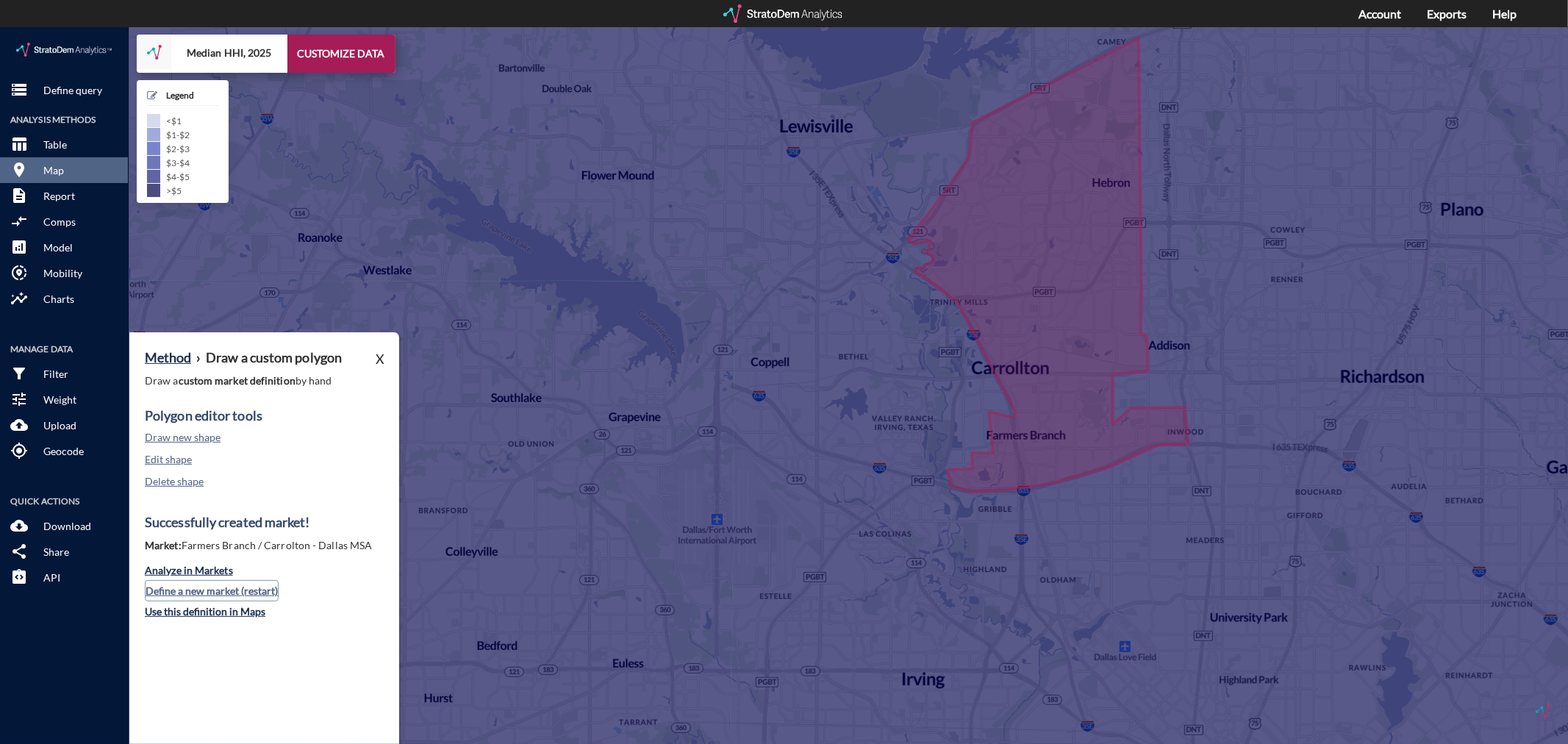
click button "Define a new market (restart)"
